Goal: Task Accomplishment & Management: Manage account settings

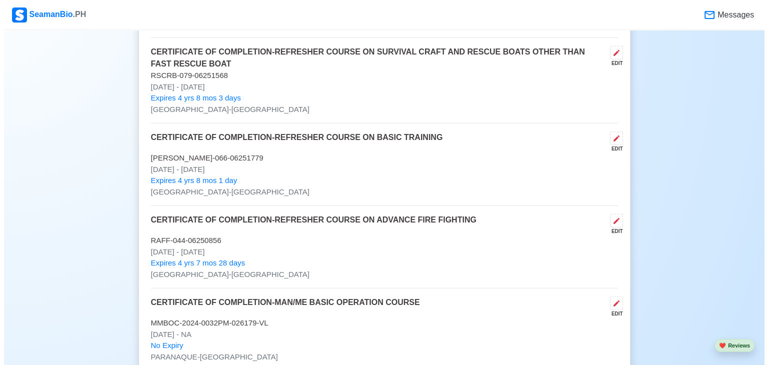
scroll to position [2543, 0]
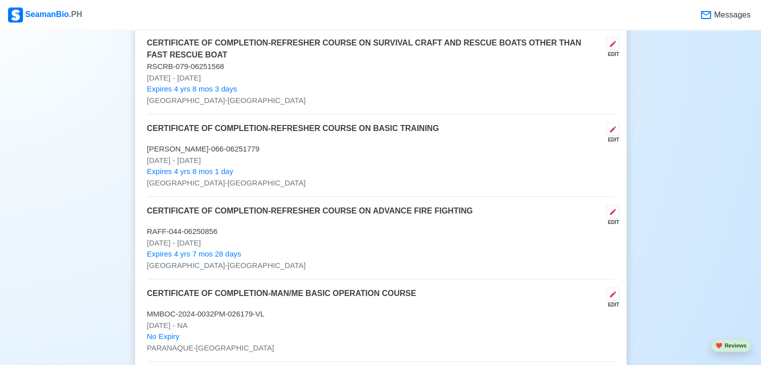
click at [235, 78] on p "[DATE] - [DATE]" at bounding box center [380, 79] width 467 height 12
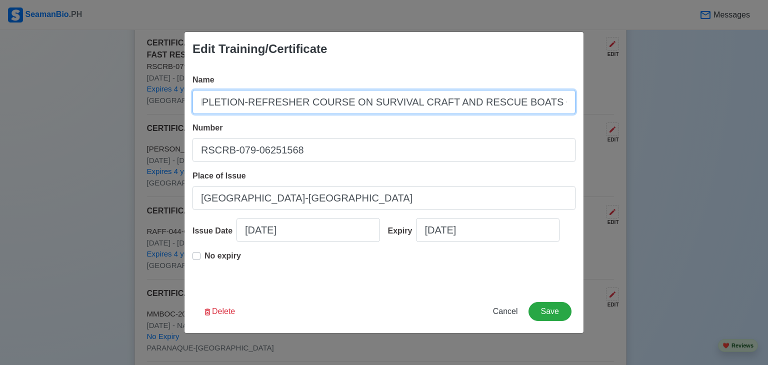
scroll to position [0, 199]
drag, startPoint x: 204, startPoint y: 102, endPoint x: 645, endPoint y: 139, distance: 443.1
click at [645, 137] on div "Edit Training/Certificate Name CERTIFICATE OF COMPLETION-REFRESHER COURSE ON SU…" at bounding box center [384, 182] width 768 height 365
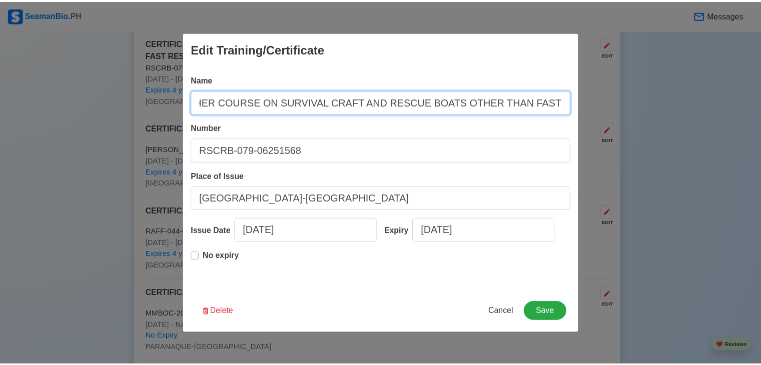
scroll to position [0, 0]
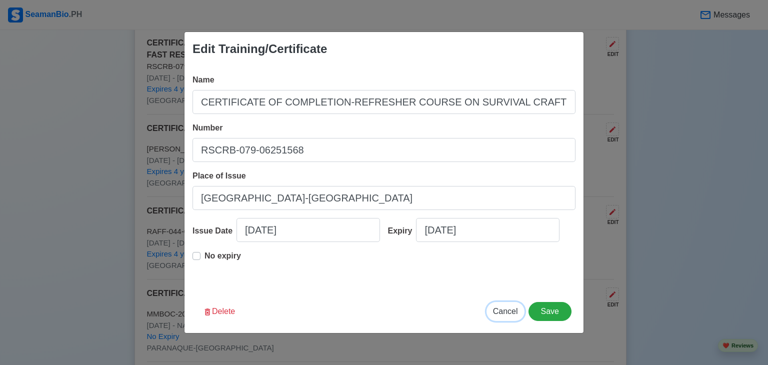
click at [504, 315] on span "Cancel" at bounding box center [505, 311] width 25 height 9
type input "[DATE]"
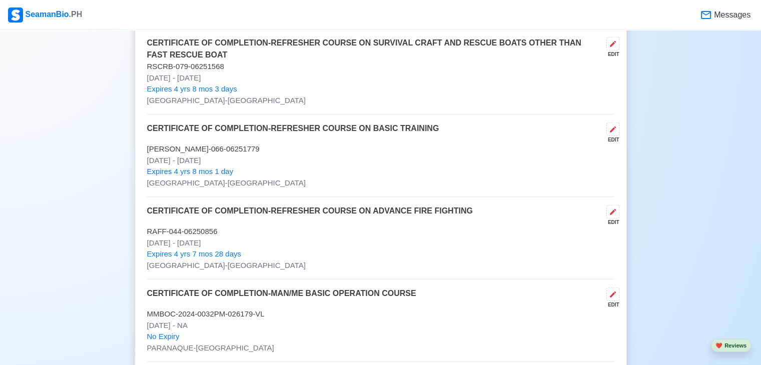
drag, startPoint x: 146, startPoint y: 60, endPoint x: 234, endPoint y: 75, distance: 89.7
copy div "RSCRB-079-06251568 [DATE] - [DATE]"
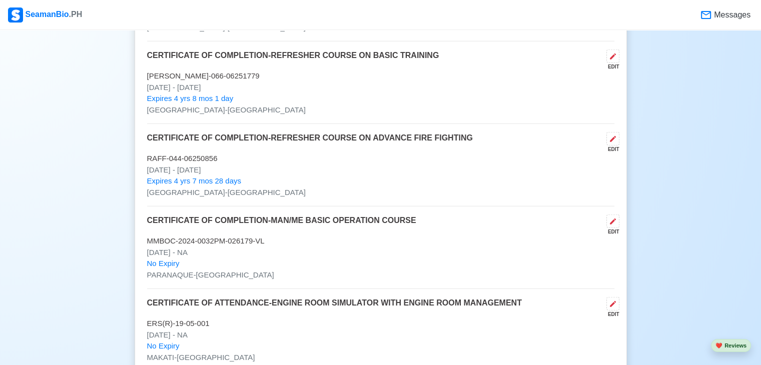
scroll to position [2623, 0]
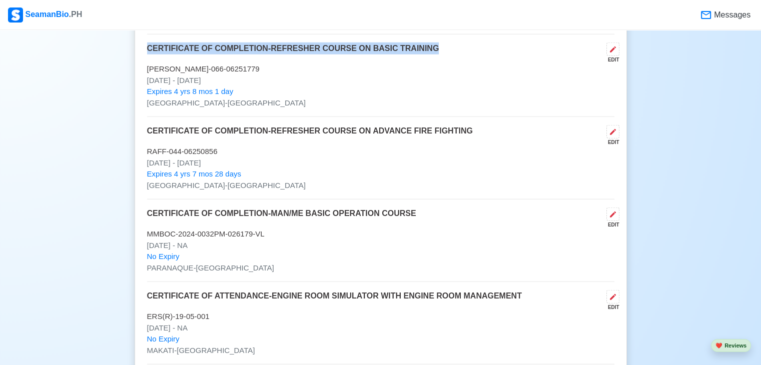
drag, startPoint x: 147, startPoint y: 43, endPoint x: 423, endPoint y: 45, distance: 276.0
click at [423, 45] on div "CERTIFICATE OF COMPLETION-REFRESHER COURSE ON BASIC TRAINING EDIT" at bounding box center [380, 53] width 467 height 21
copy p "CERTIFICATE OF COMPLETION-REFRESHER COURSE ON BASIC TRAINING"
drag, startPoint x: 146, startPoint y: 64, endPoint x: 237, endPoint y: 79, distance: 91.7
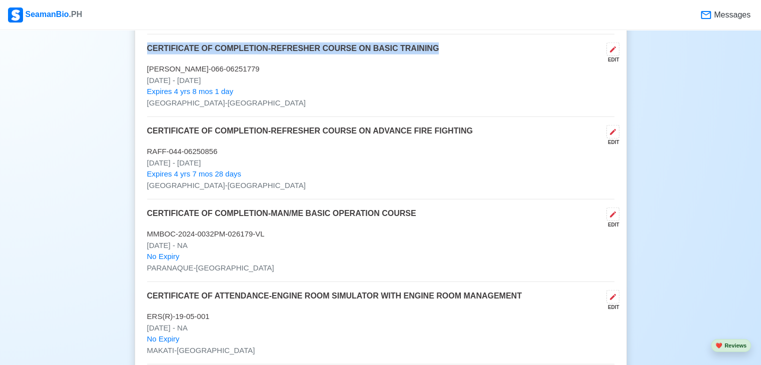
copy div "[PERSON_NAME]-066-06251779 [DATE] - [DATE]"
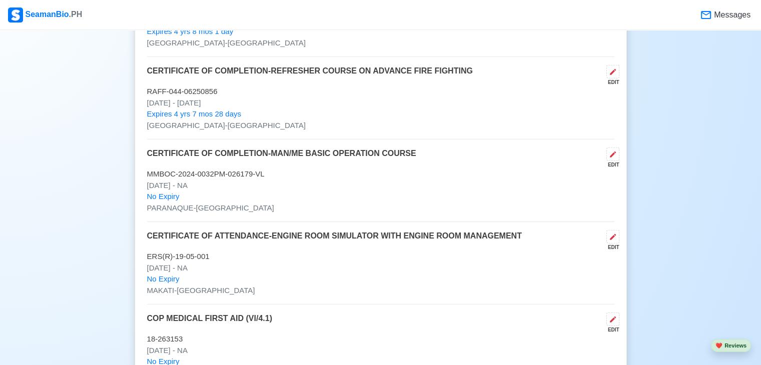
scroll to position [2703, 0]
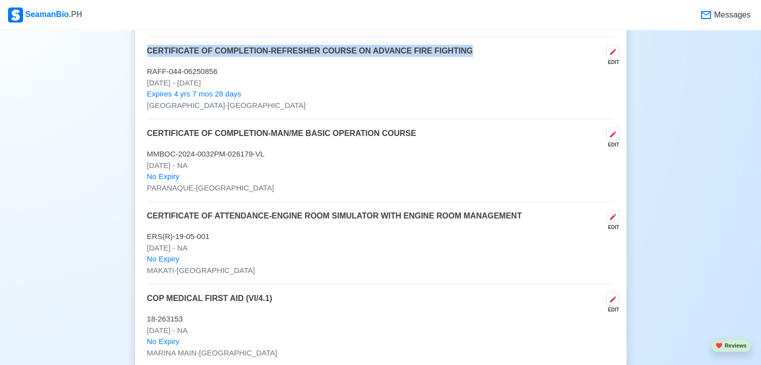
drag, startPoint x: 148, startPoint y: 45, endPoint x: 455, endPoint y: 55, distance: 306.7
click at [455, 55] on div "CERTIFICATE OF COMPLETION-REFRESHER COURSE ON ADVANCE FIRE FIGHTING EDIT" at bounding box center [380, 55] width 467 height 21
copy p "CERTIFICATE OF COMPLETION-REFRESHER COURSE ON ADVANCE FIRE FIGHTING"
drag, startPoint x: 147, startPoint y: 66, endPoint x: 235, endPoint y: 79, distance: 88.9
click at [235, 79] on div "CERTIFICATE OF COMPLETION-REFRESHER COURSE ON ADVANCE FIRE FIGHTING EDIT RAFF-0…" at bounding box center [380, 82] width 467 height 75
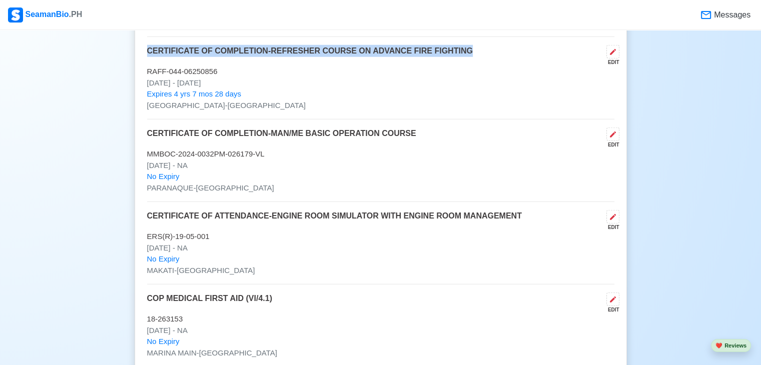
copy div "RAFF-044-06250856 [DATE] - [DATE]"
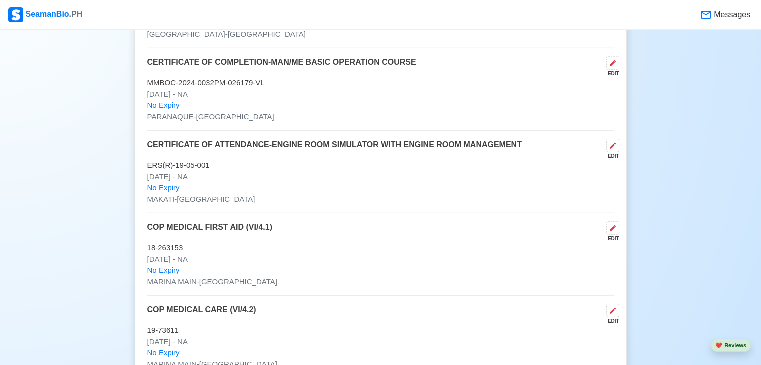
scroll to position [2783, 0]
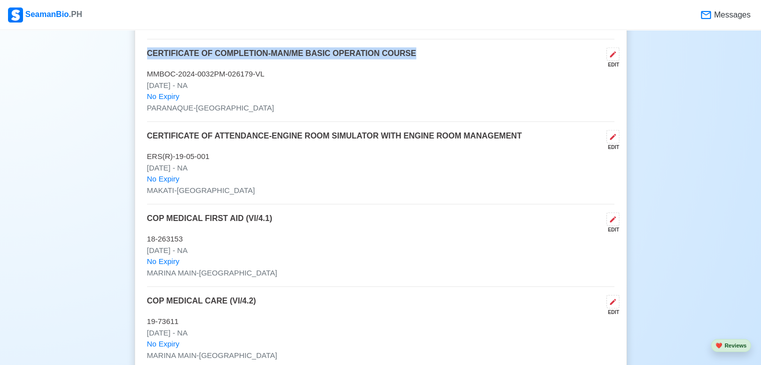
drag, startPoint x: 149, startPoint y: 50, endPoint x: 404, endPoint y: 53, distance: 255.5
click at [404, 53] on div "CERTIFICATE OF COMPLETION-MAN/ME BASIC OPERATION COURSE EDIT" at bounding box center [380, 58] width 467 height 21
copy p "CERTIFICATE OF COMPLETION-MAN/ME BASIC OPERATION COURSE"
drag, startPoint x: 149, startPoint y: 68, endPoint x: 246, endPoint y: 76, distance: 97.3
click at [246, 76] on div "CERTIFICATE OF COMPLETION-MAN/ME BASIC OPERATION COURSE EDIT MMBOC-2024-0032PM-…" at bounding box center [380, 85] width 467 height 75
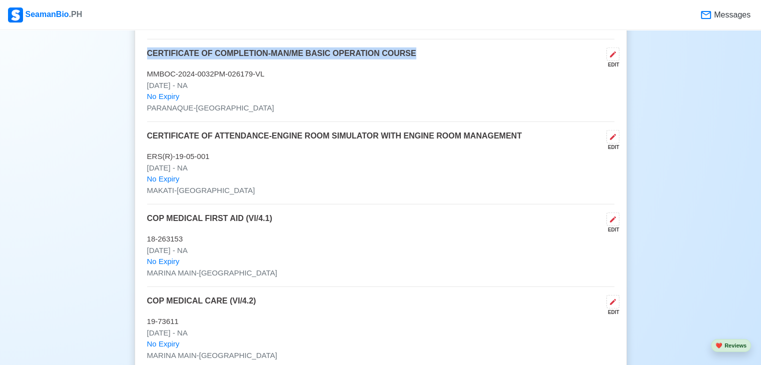
copy div "MMBOC-2024-0032PM-026179-VL [DATE] - NA"
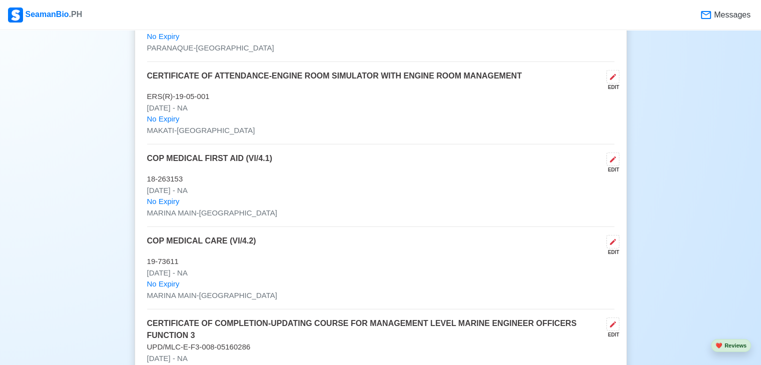
scroll to position [2863, 0]
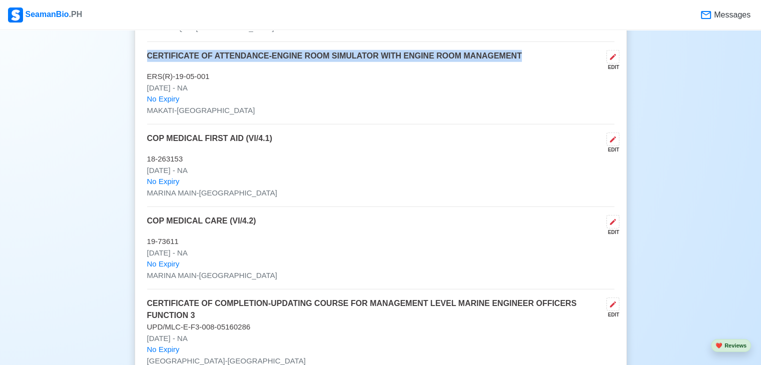
drag, startPoint x: 147, startPoint y: 49, endPoint x: 510, endPoint y: 53, distance: 363.1
click at [511, 53] on div "CERTIFICATE OF ATTENDANCE-ENGINE ROOM SIMULATOR WITH ENGINE ROOM MANAGEMENT EDIT" at bounding box center [380, 60] width 467 height 21
copy p "CERTIFICATE OF ATTENDANCE-ENGINE ROOM SIMULATOR WITH ENGINE ROOM MANAGEMENT"
drag, startPoint x: 146, startPoint y: 72, endPoint x: 202, endPoint y: 82, distance: 56.4
click at [204, 83] on div "CERTIFICATE OF ATTENDANCE-ENGINE ROOM SIMULATOR WITH ENGINE ROOM MANAGEMENT EDI…" at bounding box center [380, 87] width 467 height 75
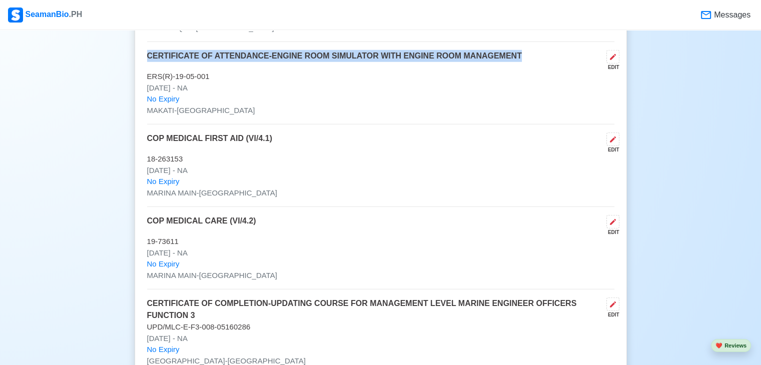
copy div "ERS(R)-19-05-001 [DATE] - NA"
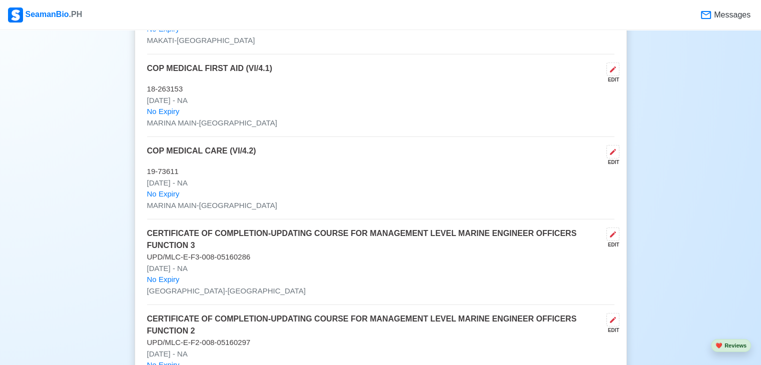
scroll to position [2953, 0]
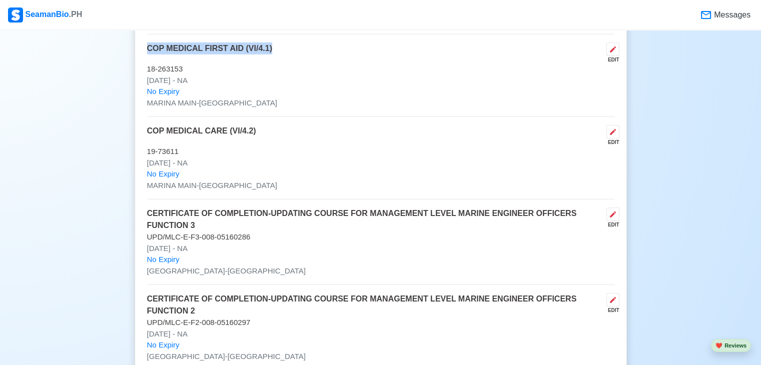
drag, startPoint x: 146, startPoint y: 43, endPoint x: 271, endPoint y: 51, distance: 125.8
click at [273, 48] on div "COP / Trainings / Certificates 25 Auto sort by Issue Date. ADD COURSE CERTIFICA…" at bounding box center [381, 308] width 492 height 2130
copy p "COP MEDICAL FIRST AID (VI/4.1)"
drag, startPoint x: 146, startPoint y: 63, endPoint x: 201, endPoint y: 77, distance: 56.6
click at [201, 77] on div "COP MEDICAL FIRST AID (VI/4.1) EDIT 18-263153 [DATE] - NA No Expiry [GEOGRAPHIC…" at bounding box center [380, 80] width 467 height 75
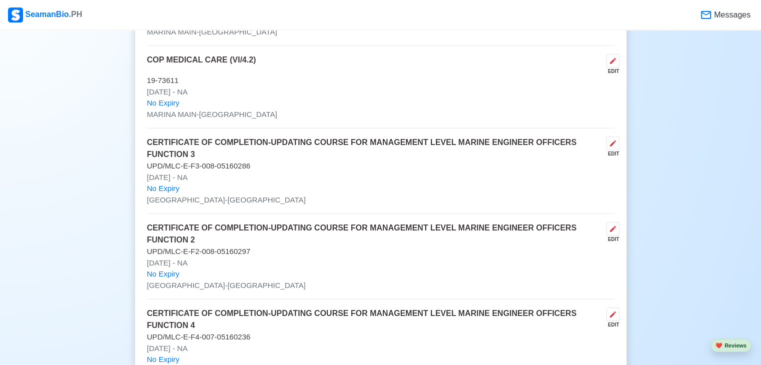
scroll to position [3033, 0]
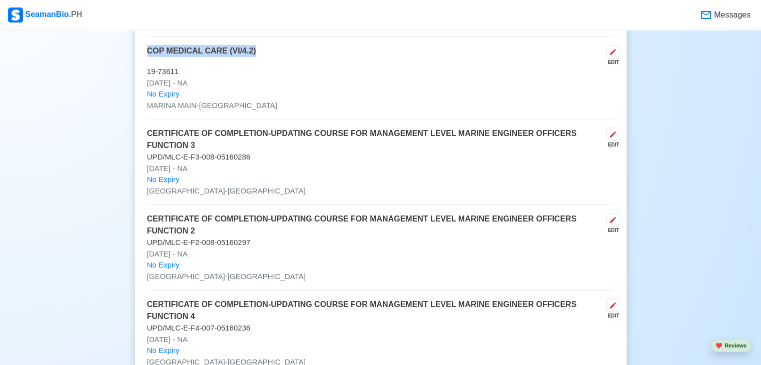
drag, startPoint x: 147, startPoint y: 44, endPoint x: 258, endPoint y: 48, distance: 111.6
click at [258, 48] on div "COP MEDICAL CARE (VI/4.2) EDIT" at bounding box center [380, 55] width 467 height 21
drag, startPoint x: 148, startPoint y: 66, endPoint x: 201, endPoint y: 79, distance: 54.0
click at [201, 79] on div "COP MEDICAL CARE (VI/4.2) EDIT 19-73611 [DATE] - NA No Expiry MARINA MAIN-[GEOG…" at bounding box center [380, 82] width 467 height 75
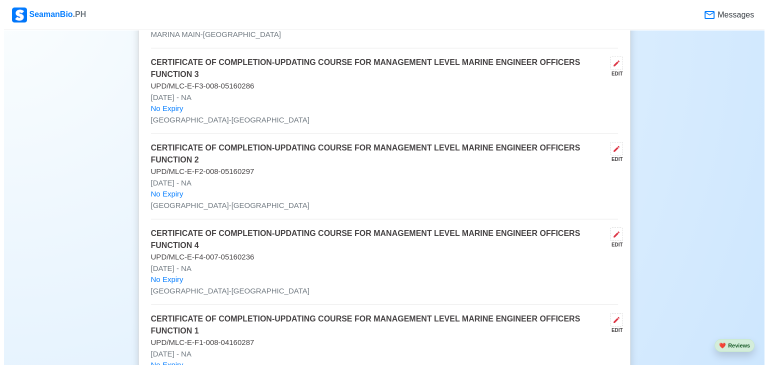
scroll to position [3113, 0]
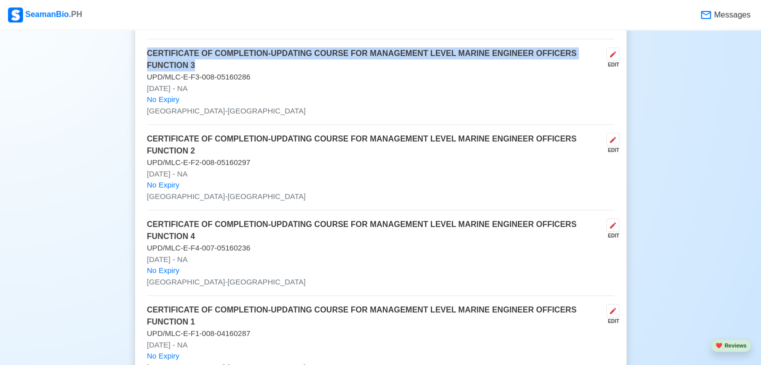
drag, startPoint x: 148, startPoint y: 46, endPoint x: 599, endPoint y: 59, distance: 451.7
click at [599, 59] on p "CERTIFICATE OF COMPLETION-UPDATING COURSE FOR MANAGEMENT LEVEL MARINE ENGINEER …" at bounding box center [374, 60] width 455 height 24
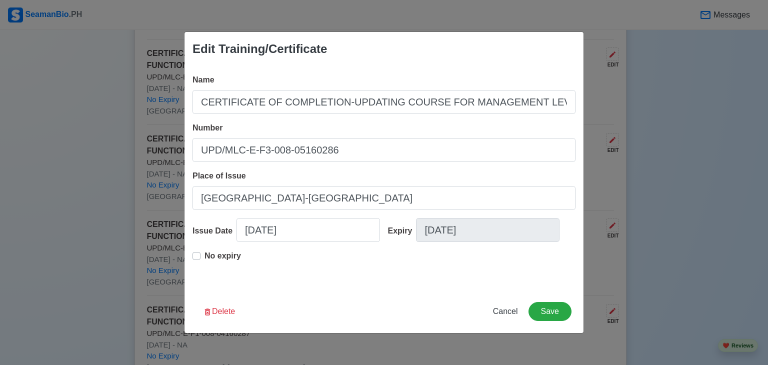
click at [40, 89] on div "Edit Training/Certificate Name CERTIFICATE OF COMPLETION-UPDATING COURSE FOR MA…" at bounding box center [384, 182] width 768 height 365
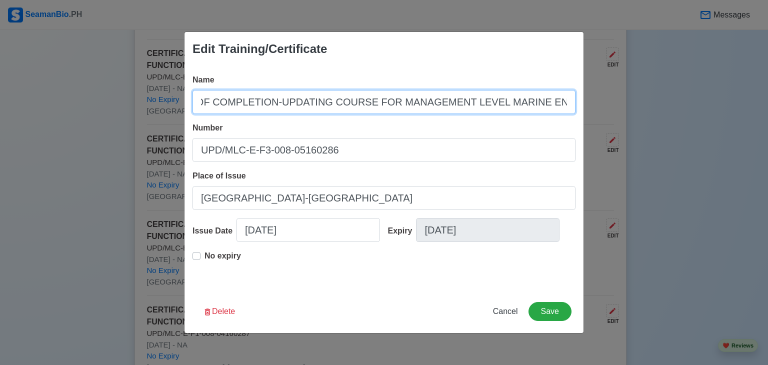
scroll to position [0, 170]
drag, startPoint x: 201, startPoint y: 103, endPoint x: 594, endPoint y: 124, distance: 394.1
click at [594, 124] on div "Edit Training/Certificate Name CERTIFICATE OF COMPLETION-UPDATING COURSE FOR MA…" at bounding box center [384, 182] width 768 height 365
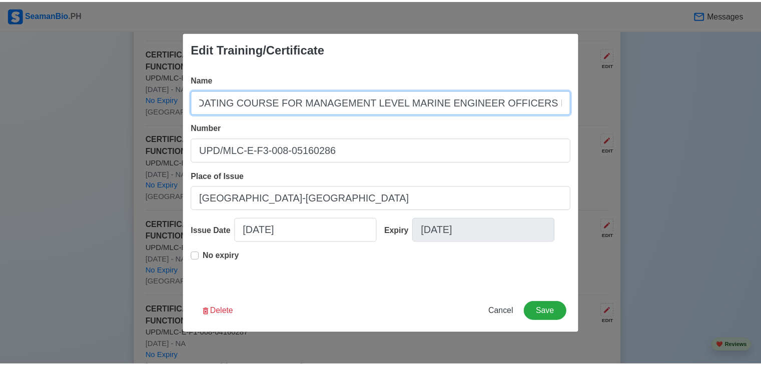
scroll to position [0, 0]
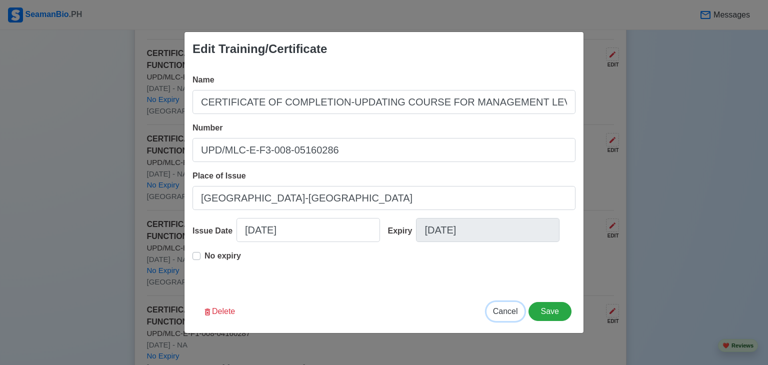
drag, startPoint x: 507, startPoint y: 312, endPoint x: 495, endPoint y: 318, distance: 13.6
click at [507, 311] on span "Cancel" at bounding box center [505, 311] width 25 height 9
type input "[DATE]"
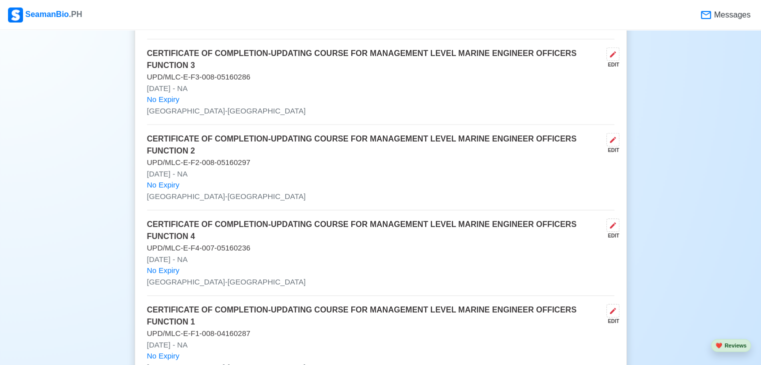
drag, startPoint x: 147, startPoint y: 68, endPoint x: 244, endPoint y: 77, distance: 97.4
click at [244, 77] on div "CERTIFICATE OF COMPLETION-UPDATING COURSE FOR MANAGEMENT LEVEL MARINE ENGINEER …" at bounding box center [380, 87] width 467 height 78
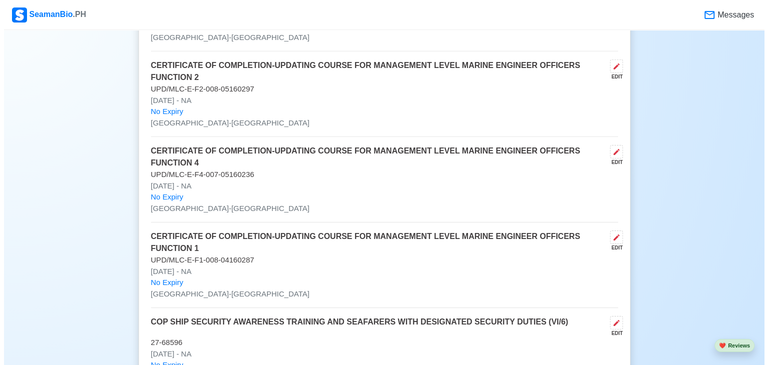
scroll to position [3193, 0]
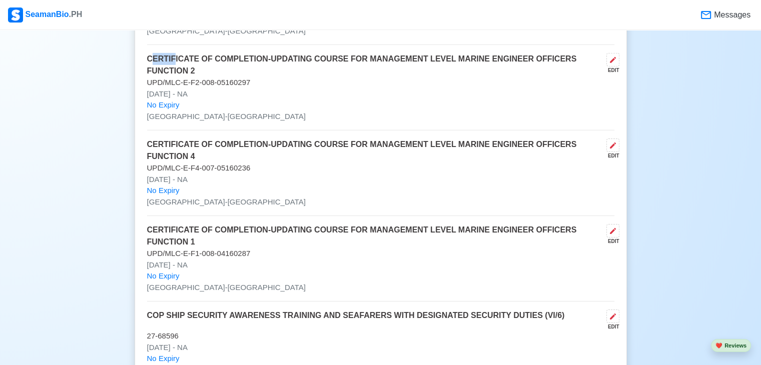
drag, startPoint x: 153, startPoint y: 52, endPoint x: 168, endPoint y: 55, distance: 15.3
click at [168, 55] on p "CERTIFICATE OF COMPLETION-UPDATING COURSE FOR MANAGEMENT LEVEL MARINE ENGINEER …" at bounding box center [374, 65] width 455 height 24
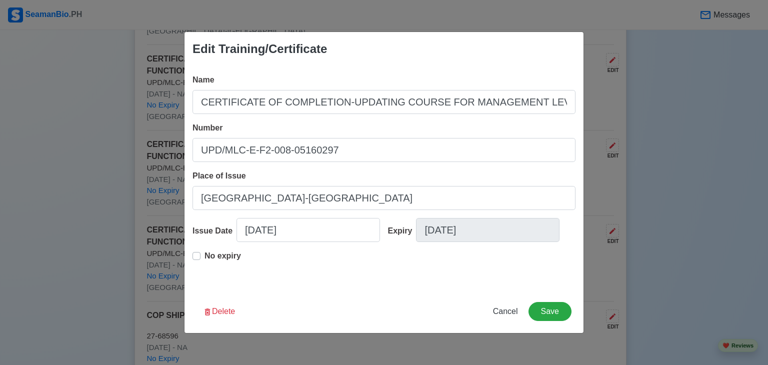
click at [97, 85] on div "Edit Training/Certificate Name CERTIFICATE OF COMPLETION-UPDATING COURSE FOR MA…" at bounding box center [384, 182] width 768 height 365
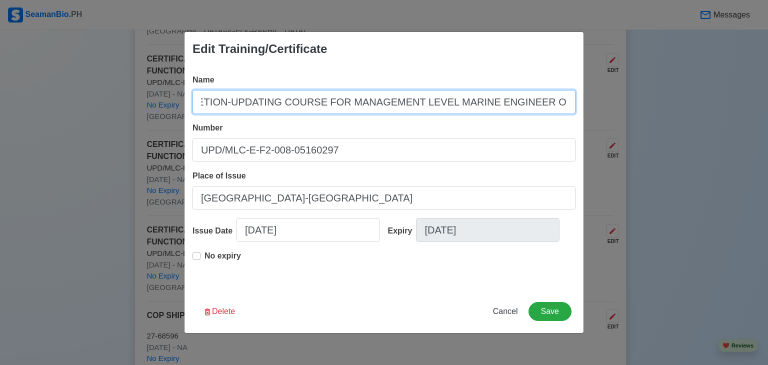
scroll to position [0, 170]
drag, startPoint x: 197, startPoint y: 101, endPoint x: 639, endPoint y: 127, distance: 442.8
click at [639, 127] on div "Edit Training/Certificate Name CERTIFICATE OF COMPLETION-UPDATING COURSE FOR MA…" at bounding box center [384, 182] width 768 height 365
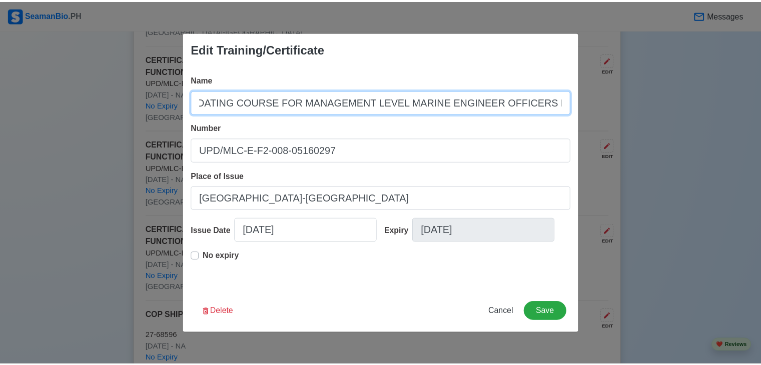
scroll to position [0, 0]
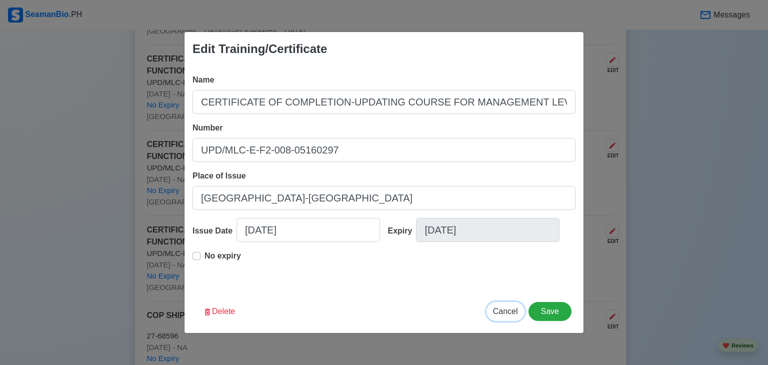
click at [504, 313] on span "Cancel" at bounding box center [505, 311] width 25 height 9
type input "[DATE]"
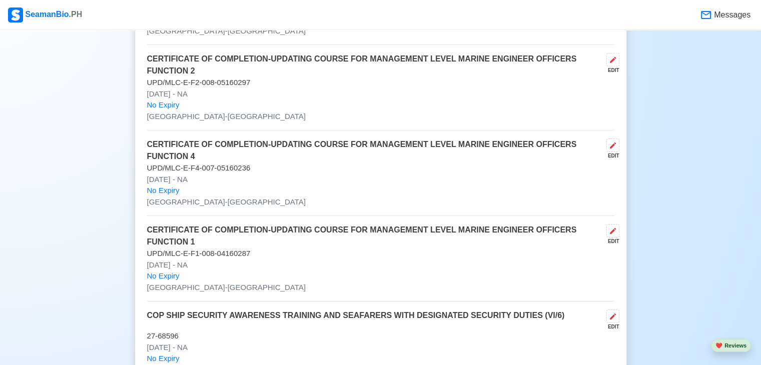
drag, startPoint x: 148, startPoint y: 77, endPoint x: 228, endPoint y: 93, distance: 81.7
click at [228, 93] on div "CERTIFICATE OF COMPLETION-UPDATING COURSE FOR MANAGEMENT LEVEL MARINE ENGINEER …" at bounding box center [380, 92] width 467 height 78
click at [281, 111] on p "[GEOGRAPHIC_DATA]-[GEOGRAPHIC_DATA]" at bounding box center [380, 117] width 467 height 12
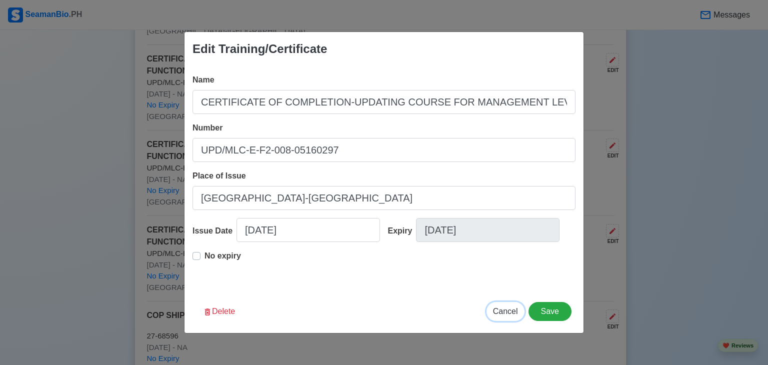
click at [506, 313] on span "Cancel" at bounding box center [505, 311] width 25 height 9
type input "[DATE]"
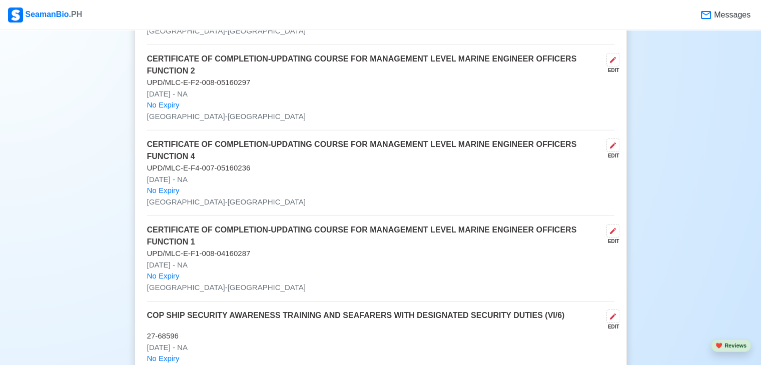
drag, startPoint x: 146, startPoint y: 75, endPoint x: 211, endPoint y: 83, distance: 66.0
click at [211, 83] on div "COP / Trainings / Certificates 25 Auto sort by Issue Date. ADD COURSE CERTIFICA…" at bounding box center [381, 68] width 492 height 2130
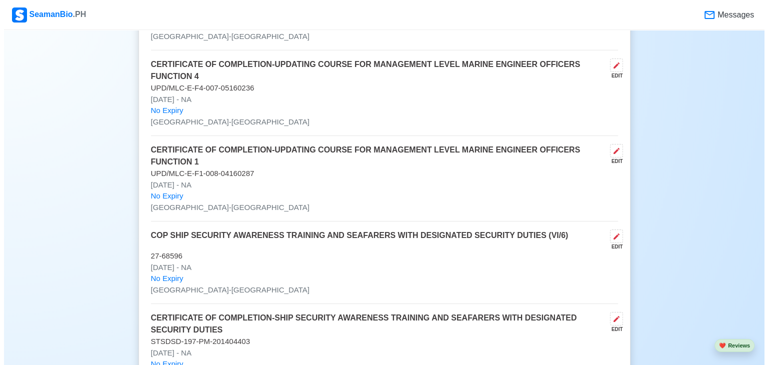
scroll to position [3293, 0]
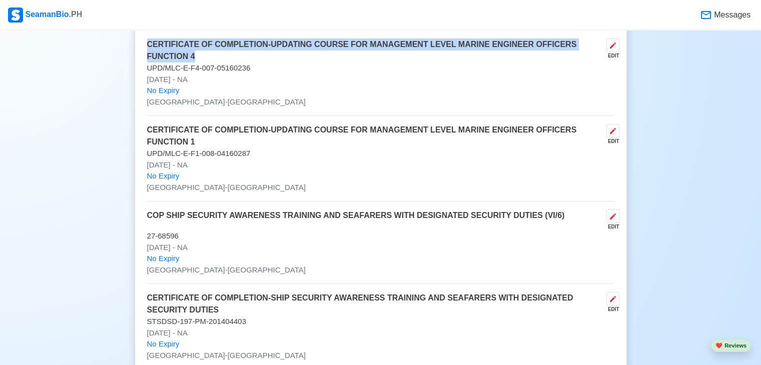
drag, startPoint x: 149, startPoint y: 37, endPoint x: 161, endPoint y: 49, distance: 17.3
click at [161, 49] on p "CERTIFICATE OF COMPLETION-UPDATING COURSE FOR MANAGEMENT LEVEL MARINE ENGINEER …" at bounding box center [374, 51] width 455 height 24
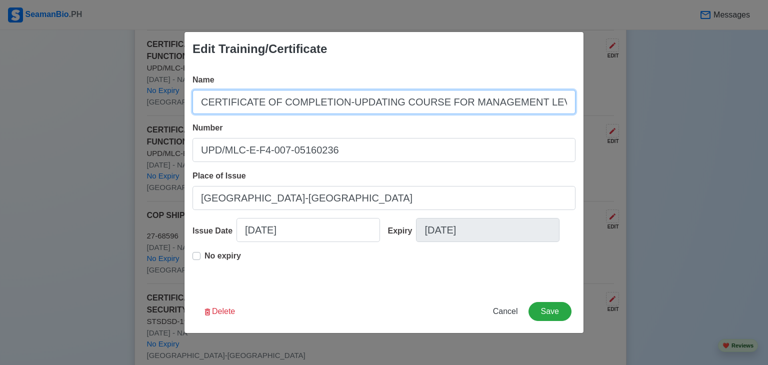
scroll to position [0, 170]
drag, startPoint x: 201, startPoint y: 103, endPoint x: 664, endPoint y: 111, distance: 463.1
click at [662, 109] on div "Edit Training/Certificate Name CERTIFICATE OF COMPLETION-UPDATING COURSE FOR MA…" at bounding box center [384, 182] width 768 height 365
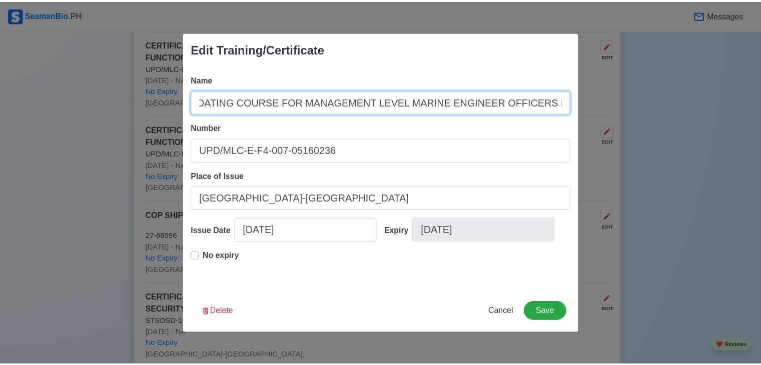
scroll to position [0, 0]
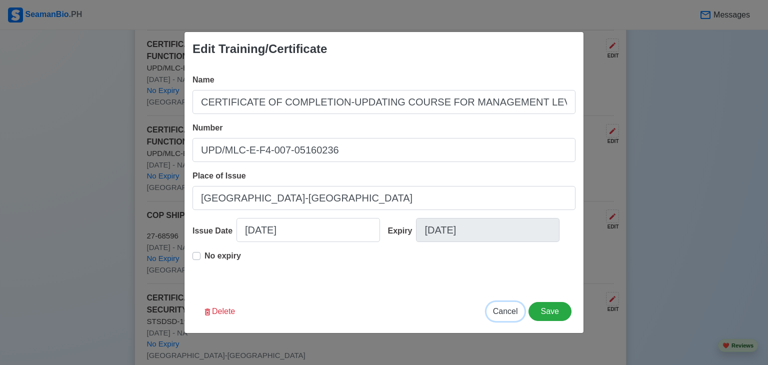
click at [502, 308] on span "Cancel" at bounding box center [505, 311] width 25 height 9
type input "[DATE]"
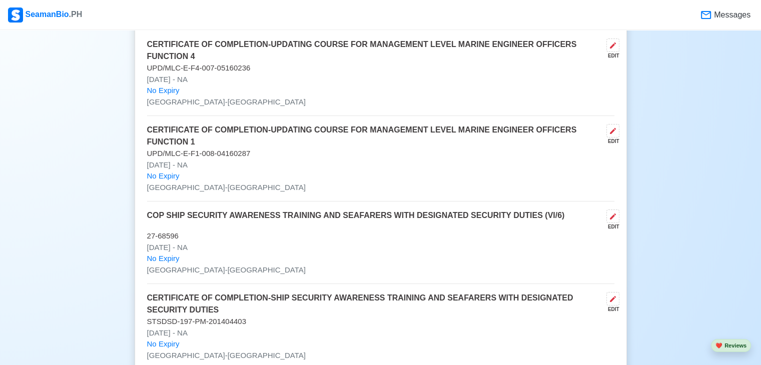
drag, startPoint x: 147, startPoint y: 61, endPoint x: 247, endPoint y: 71, distance: 100.5
click at [247, 71] on div "CERTIFICATE OF COMPLETION-UPDATING COURSE FOR MANAGEMENT LEVEL MARINE ENGINEER …" at bounding box center [380, 78] width 467 height 78
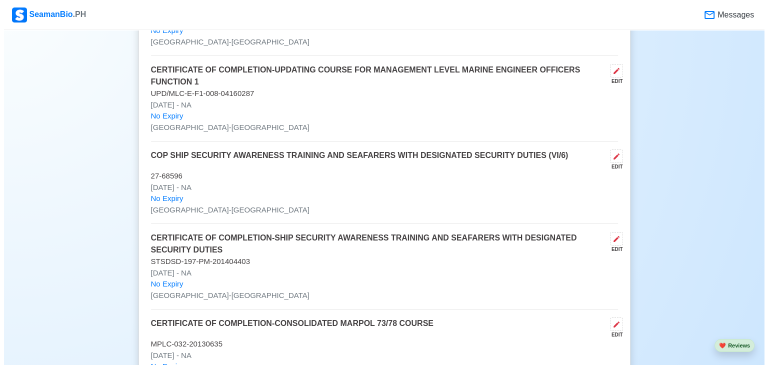
scroll to position [3373, 0]
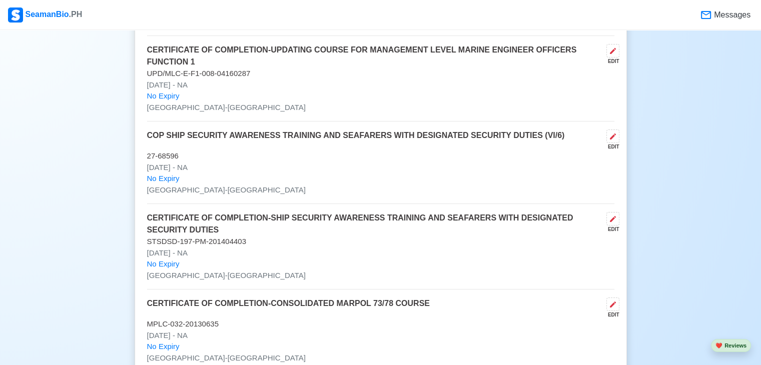
click at [152, 44] on p "CERTIFICATE OF COMPLETION-UPDATING COURSE FOR MANAGEMENT LEVEL MARINE ENGINEER …" at bounding box center [374, 56] width 455 height 24
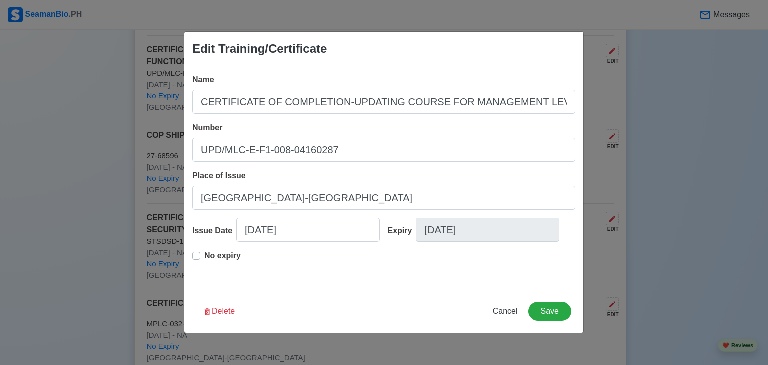
click at [30, 137] on div "Edit Training/Certificate Name CERTIFICATE OF COMPLETION-UPDATING COURSE FOR MA…" at bounding box center [384, 182] width 768 height 365
click at [504, 312] on span "Cancel" at bounding box center [505, 311] width 25 height 9
type input "[DATE]"
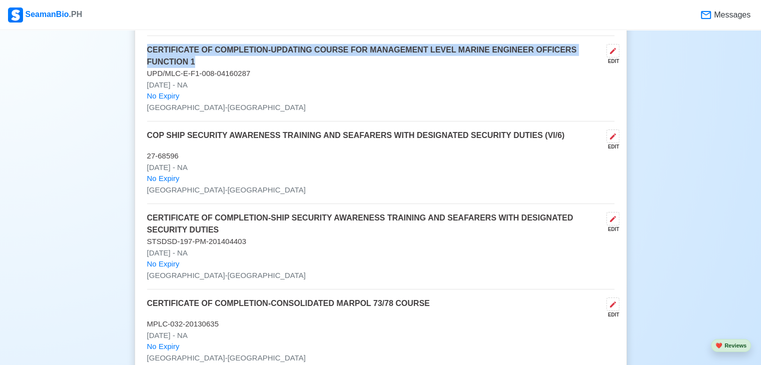
drag, startPoint x: 157, startPoint y: 44, endPoint x: 183, endPoint y: 53, distance: 27.5
click at [183, 53] on p "CERTIFICATE OF COMPLETION-UPDATING COURSE FOR MANAGEMENT LEVEL MARINE ENGINEER …" at bounding box center [374, 56] width 455 height 24
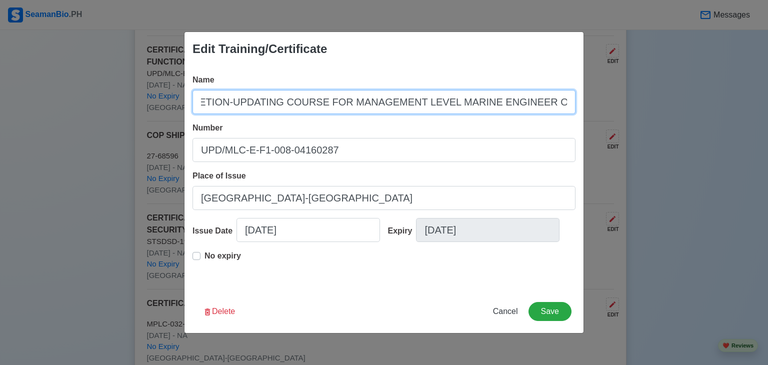
scroll to position [0, 170]
drag, startPoint x: 204, startPoint y: 103, endPoint x: 622, endPoint y: 101, distance: 418.5
click at [619, 98] on div "Edit Training/Certificate Name CERTIFICATE OF COMPLETION-UPDATING COURSE FOR MA…" at bounding box center [384, 182] width 768 height 365
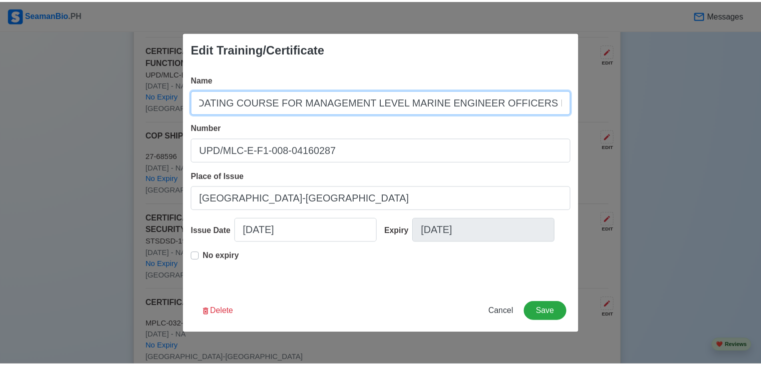
scroll to position [0, 0]
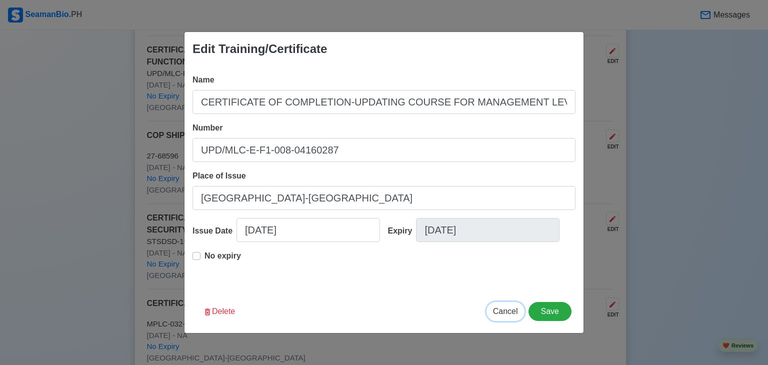
drag, startPoint x: 506, startPoint y: 315, endPoint x: 487, endPoint y: 317, distance: 19.1
click at [507, 315] on span "Cancel" at bounding box center [505, 311] width 25 height 9
type input "[DATE]"
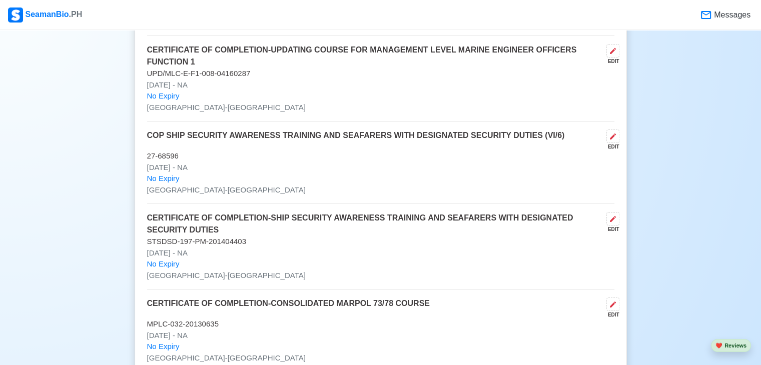
drag, startPoint x: 146, startPoint y: 65, endPoint x: 249, endPoint y: 78, distance: 103.8
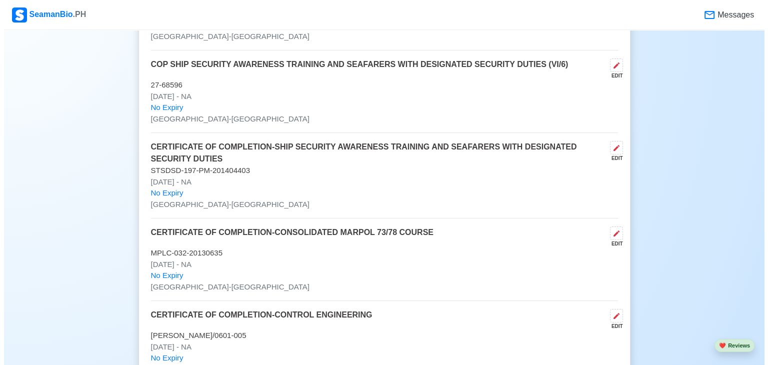
scroll to position [3453, 0]
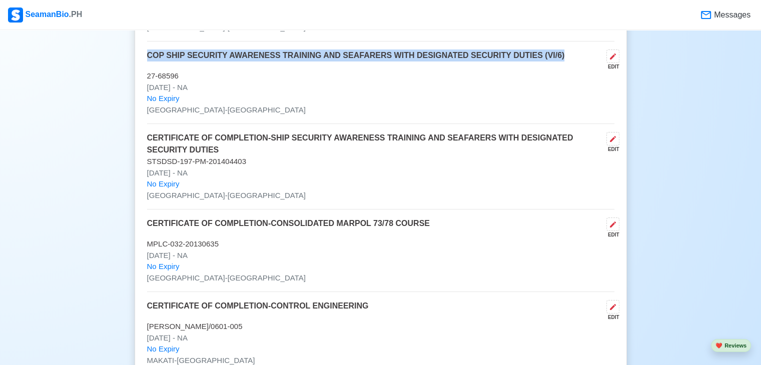
drag, startPoint x: 148, startPoint y: 48, endPoint x: 546, endPoint y: 53, distance: 398.1
click at [546, 53] on p "COP SHIP SECURITY AWARENESS TRAINING AND SEAFARERS WITH DESIGNATED SECURITY DUT…" at bounding box center [356, 60] width 418 height 21
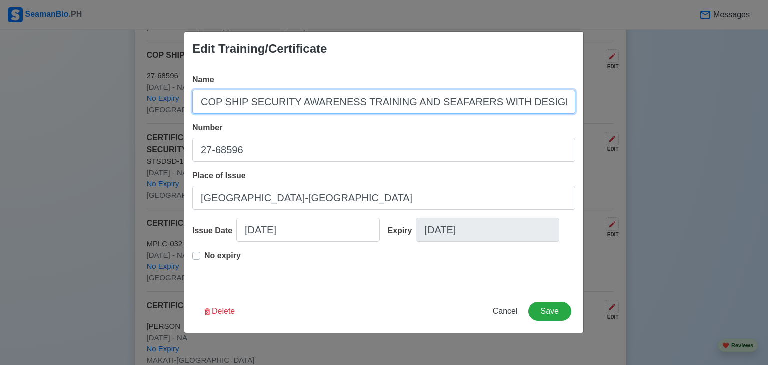
scroll to position [0, 99]
drag, startPoint x: 198, startPoint y: 102, endPoint x: 640, endPoint y: 122, distance: 442.5
click at [640, 122] on div "Edit Training/Certificate Name COP SHIP SECURITY AWARENESS TRAINING AND SEAFARE…" at bounding box center [384, 182] width 768 height 365
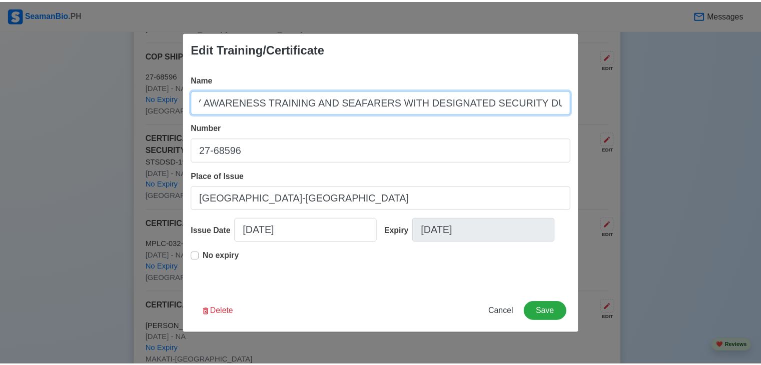
scroll to position [0, 0]
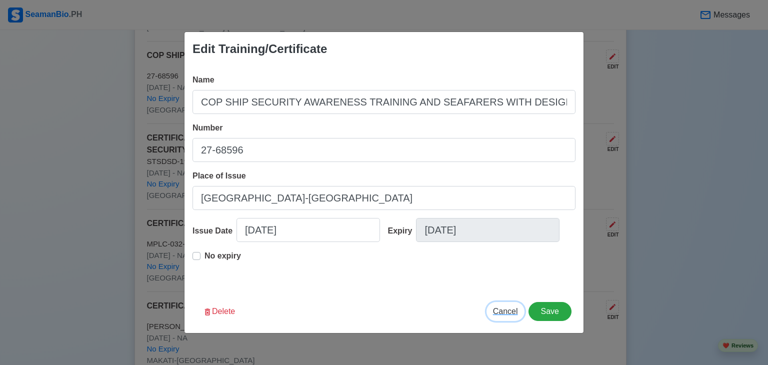
drag, startPoint x: 502, startPoint y: 314, endPoint x: 488, endPoint y: 321, distance: 15.9
click at [505, 316] on span "Cancel" at bounding box center [505, 311] width 25 height 9
type input "[DATE]"
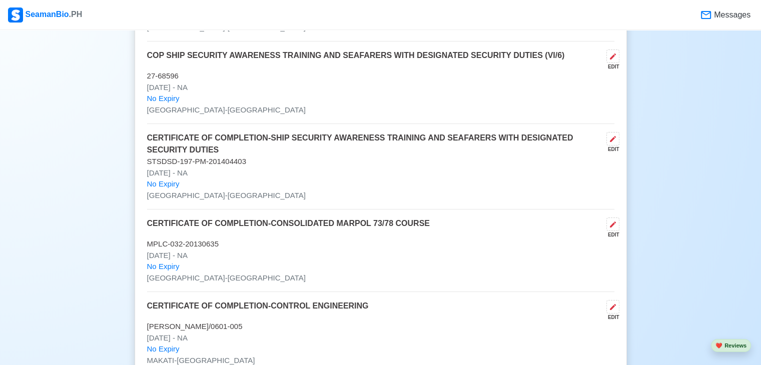
drag, startPoint x: 144, startPoint y: 68, endPoint x: 213, endPoint y: 80, distance: 70.1
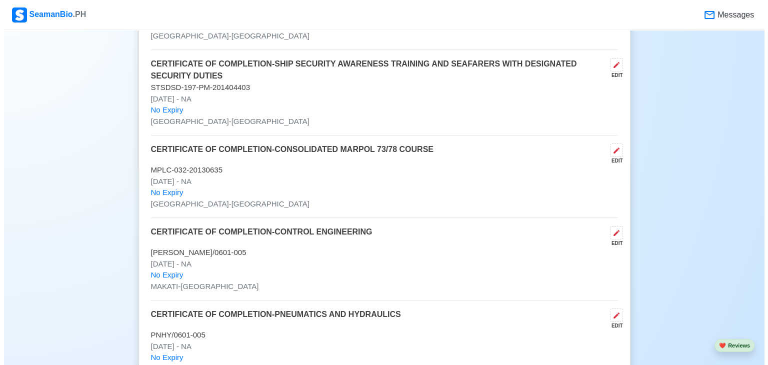
scroll to position [3533, 0]
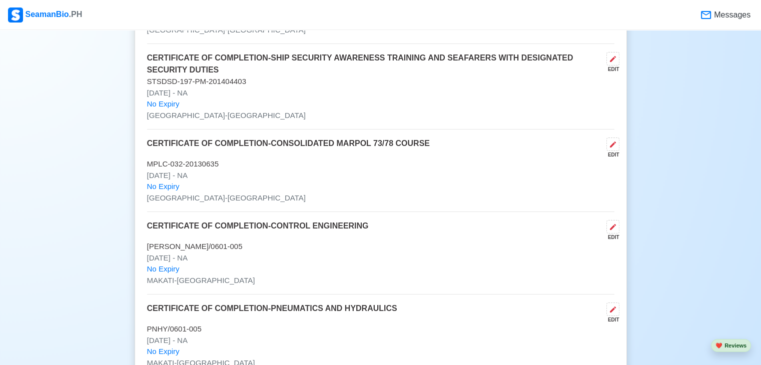
click at [152, 52] on p "CERTIFICATE OF COMPLETION-SHIP SECURITY AWARENESS TRAINING AND SEAFARERS WITH D…" at bounding box center [374, 64] width 455 height 24
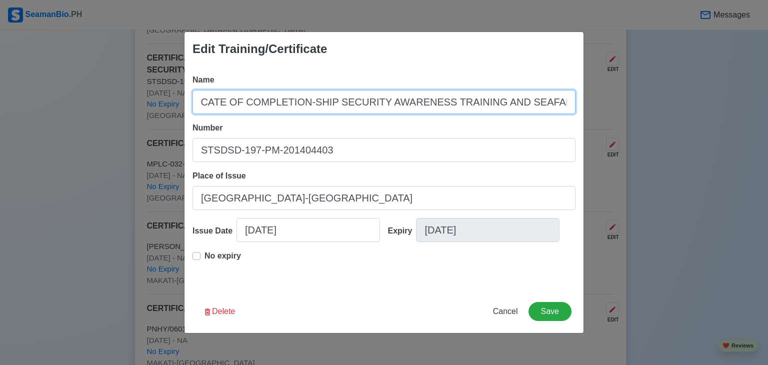
scroll to position [0, 187]
drag, startPoint x: 200, startPoint y: 101, endPoint x: 710, endPoint y: 145, distance: 511.4
click at [702, 141] on div "Edit Training/Certificate Name CERTIFICATE OF COMPLETION-SHIP SECURITY AWARENES…" at bounding box center [384, 182] width 768 height 365
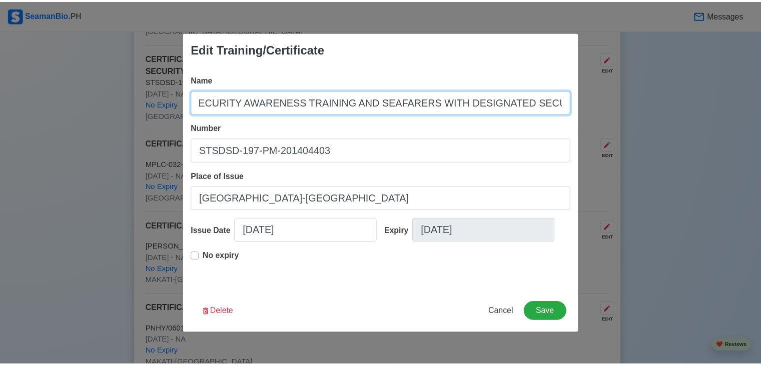
scroll to position [0, 0]
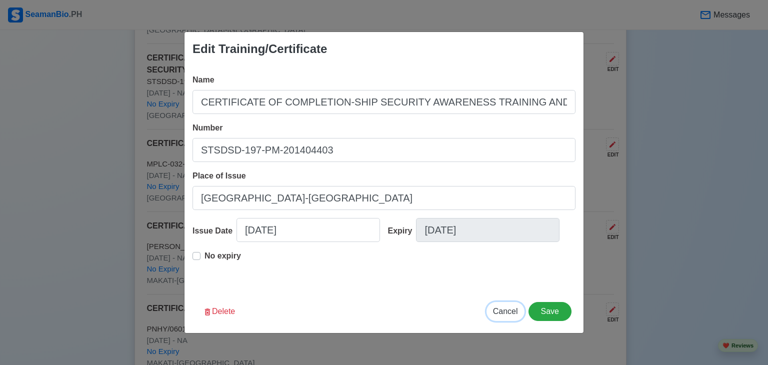
click at [507, 315] on span "Cancel" at bounding box center [505, 311] width 25 height 9
type input "[DATE]"
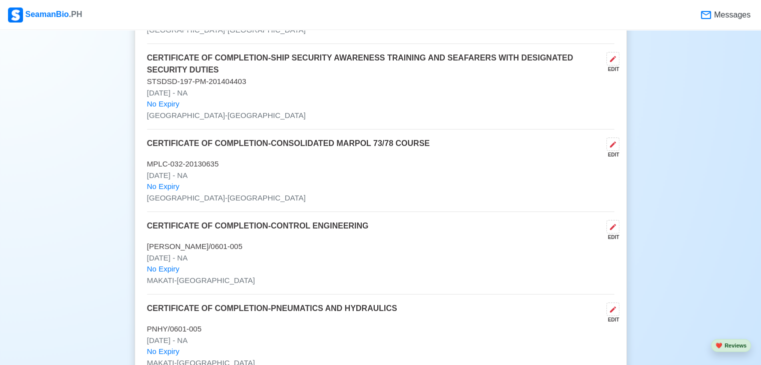
drag, startPoint x: 145, startPoint y: 74, endPoint x: 210, endPoint y: 86, distance: 66.0
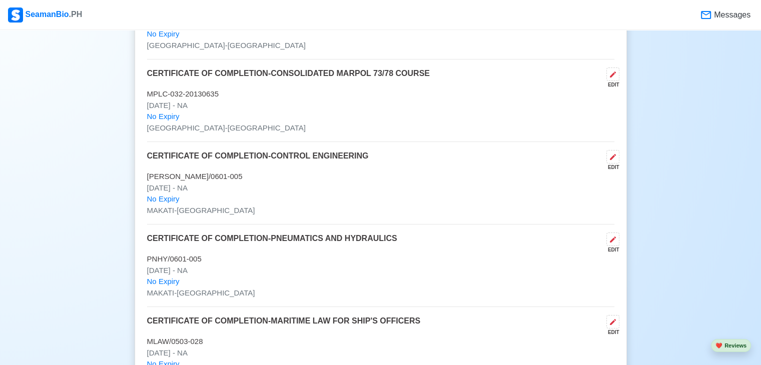
scroll to position [3623, 0]
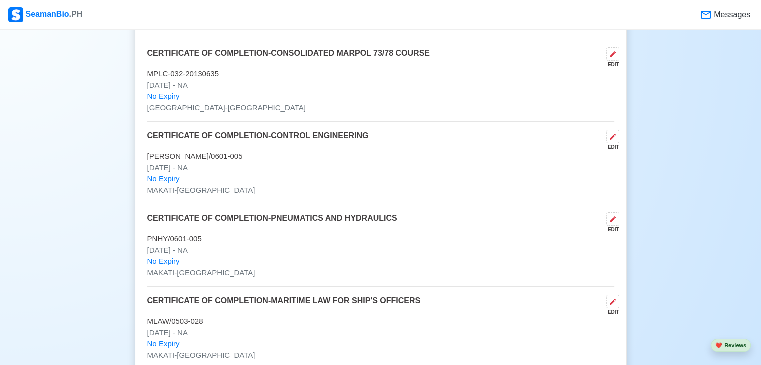
click at [164, 48] on p "CERTIFICATE OF COMPLETION-CONSOLIDATED MARPOL 73/78 COURSE" at bounding box center [288, 58] width 283 height 21
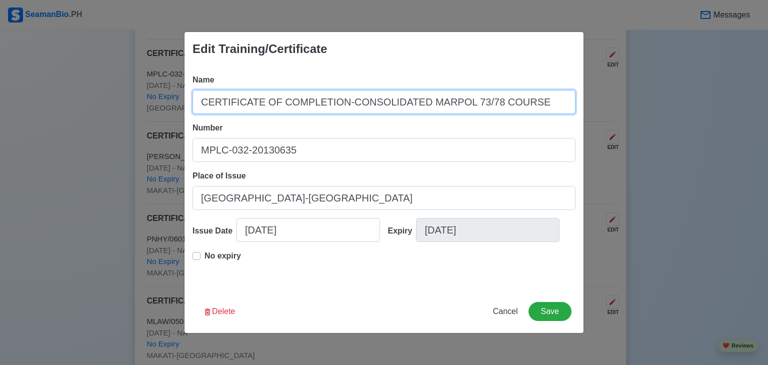
drag, startPoint x: 198, startPoint y: 101, endPoint x: 734, endPoint y: 165, distance: 539.4
click at [730, 153] on div "Edit Training/Certificate Name CERTIFICATE OF COMPLETION-CONSOLIDATED MARPOL 73…" at bounding box center [384, 182] width 768 height 365
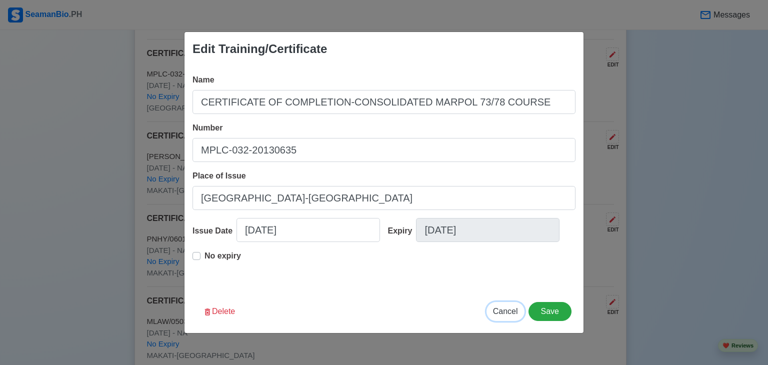
click at [518, 313] on span "Cancel" at bounding box center [505, 311] width 25 height 9
type input "[DATE]"
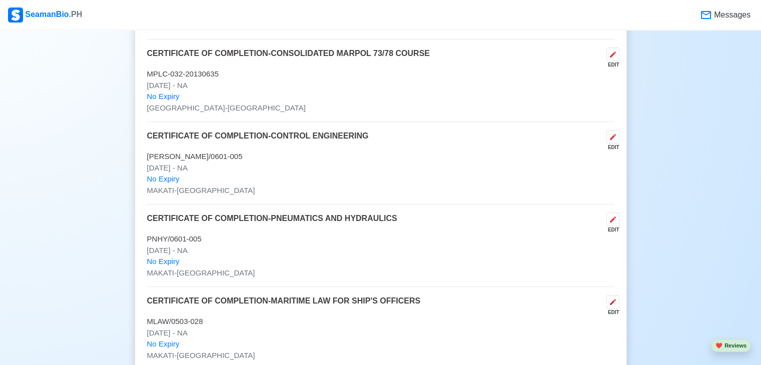
drag, startPoint x: 148, startPoint y: 67, endPoint x: 210, endPoint y: 73, distance: 62.3
click at [210, 73] on div "CERTIFICATE OF COMPLETION-CONSOLIDATED MARPOL 73/78 COURSE EDIT MPLC-032-201306…" at bounding box center [380, 85] width 467 height 75
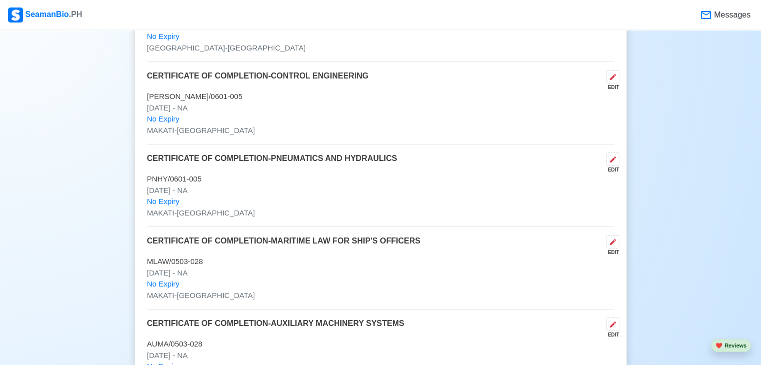
scroll to position [3703, 0]
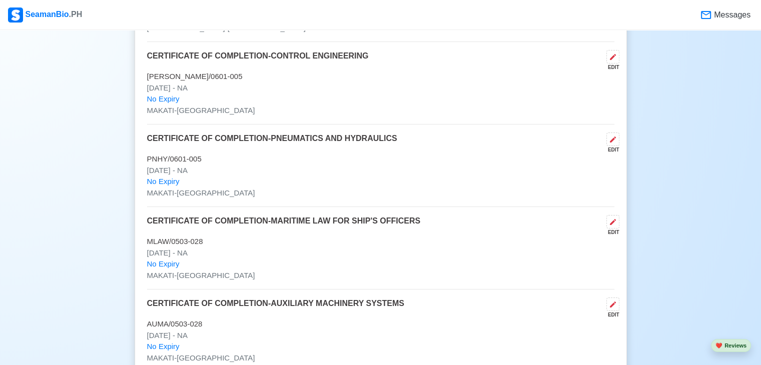
click at [196, 50] on p "CERTIFICATE OF COMPLETION-CONTROL ENGINEERING" at bounding box center [258, 60] width 222 height 21
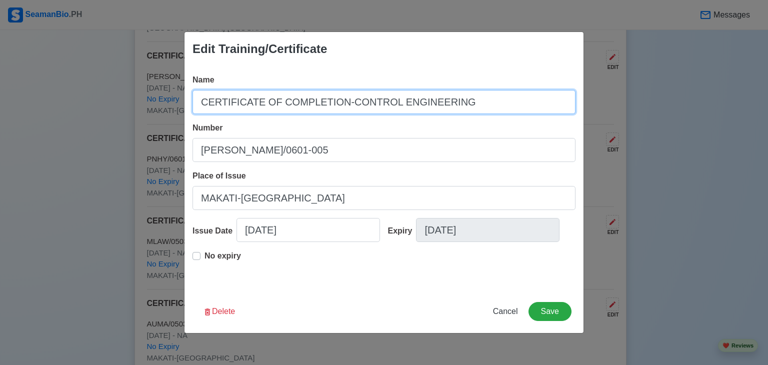
drag, startPoint x: 200, startPoint y: 102, endPoint x: 487, endPoint y: 118, distance: 286.9
click at [487, 118] on div "Name CERTIFICATE OF COMPLETION-CONTROL ENGINEERING Number [PERSON_NAME]/0601-00…" at bounding box center [384, 178] width 399 height 224
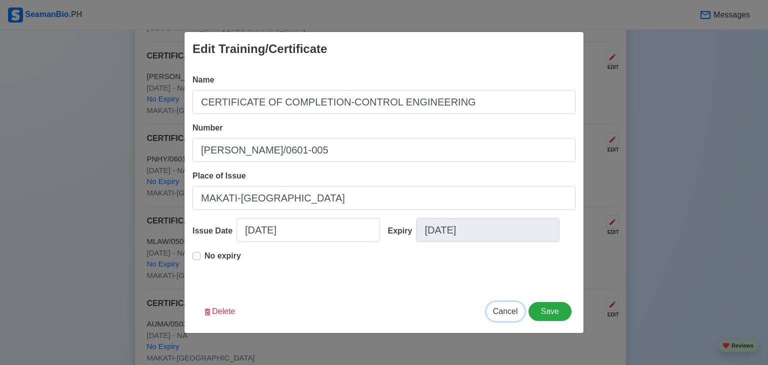
click at [506, 314] on span "Cancel" at bounding box center [505, 311] width 25 height 9
type input "[DATE]"
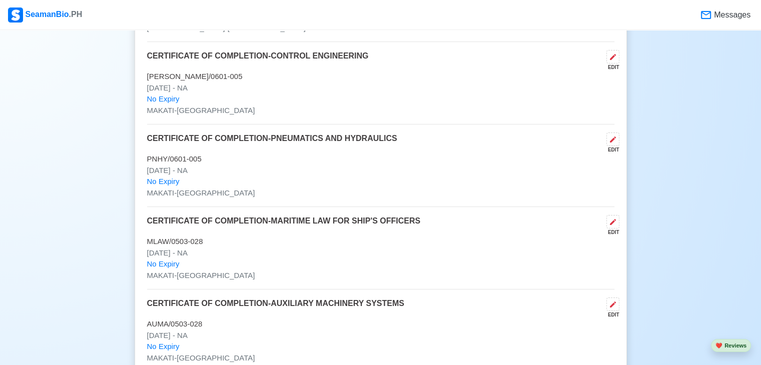
drag, startPoint x: 146, startPoint y: 66, endPoint x: 204, endPoint y: 81, distance: 59.9
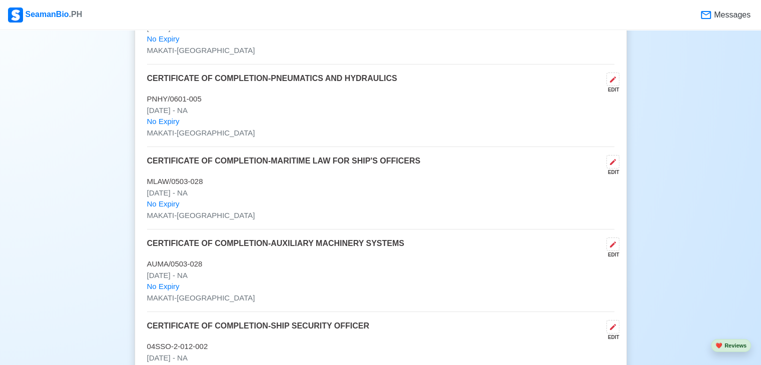
scroll to position [3783, 0]
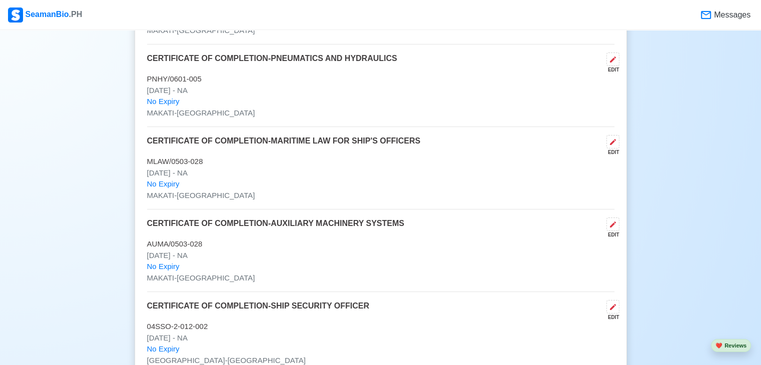
click at [184, 53] on p "CERTIFICATE OF COMPLETION-PNEUMATICS AND HYDRAULICS" at bounding box center [272, 63] width 250 height 21
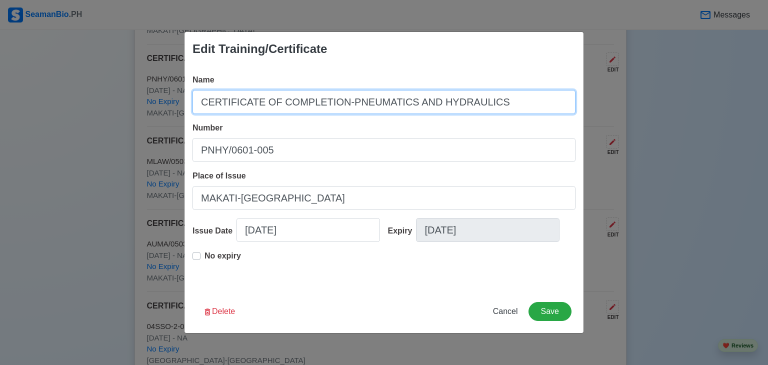
drag, startPoint x: 198, startPoint y: 103, endPoint x: 571, endPoint y: 106, distance: 373.0
click at [570, 105] on input "CERTIFICATE OF COMPLETION-PNEUMATICS AND HYDRAULICS" at bounding box center [384, 102] width 383 height 24
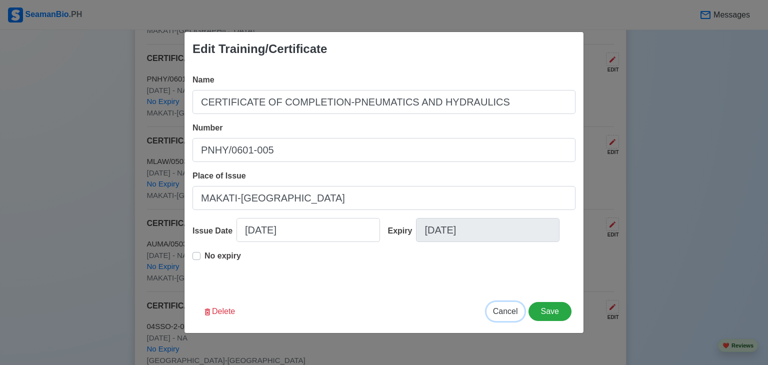
click at [502, 311] on span "Cancel" at bounding box center [505, 311] width 25 height 9
type input "[DATE]"
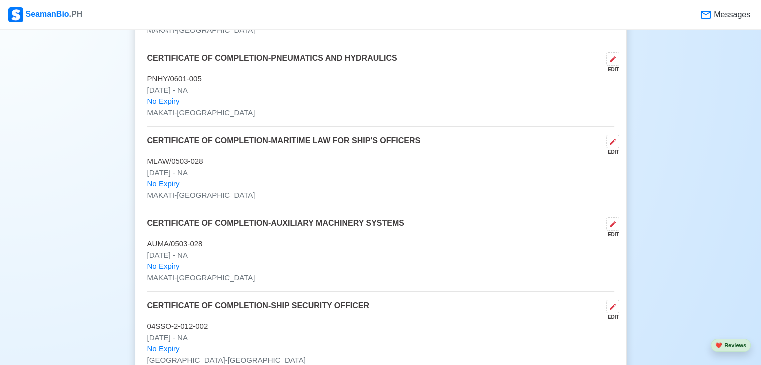
drag, startPoint x: 145, startPoint y: 70, endPoint x: 208, endPoint y: 86, distance: 64.4
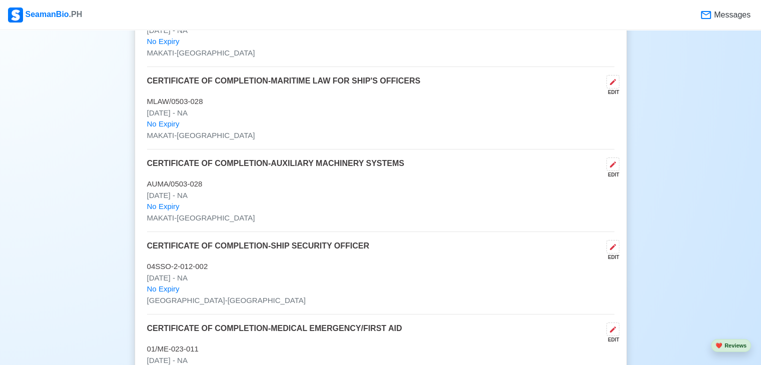
scroll to position [3863, 0]
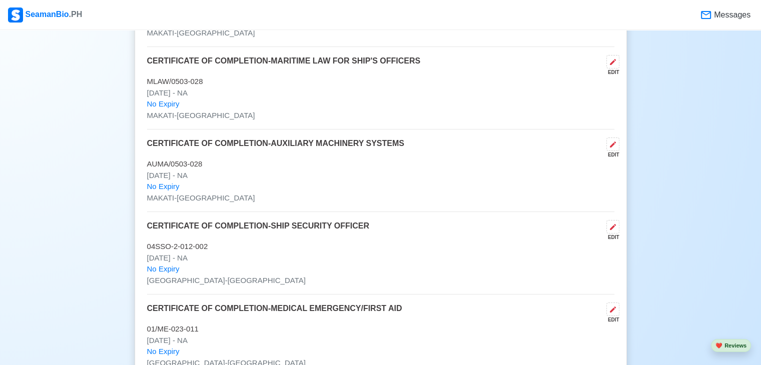
click at [190, 55] on p "CERTIFICATE OF COMPLETION-MARITIME LAW FOR SHIP'S OFFICERS" at bounding box center [284, 65] width 274 height 21
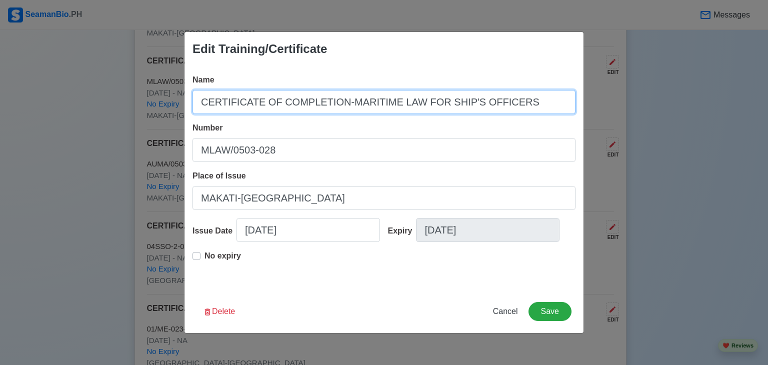
drag, startPoint x: 198, startPoint y: 103, endPoint x: 539, endPoint y: 117, distance: 341.3
click at [539, 117] on div "Name CERTIFICATE OF COMPLETION-MARITIME LAW FOR SHIP'S OFFICERS Number MLAW/050…" at bounding box center [384, 178] width 399 height 224
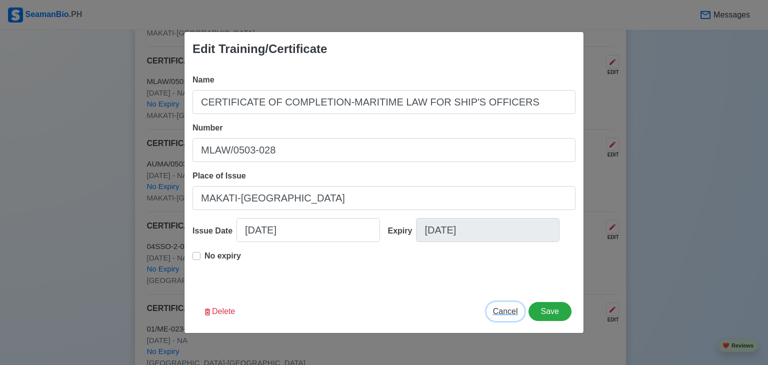
click at [515, 313] on span "Cancel" at bounding box center [505, 311] width 25 height 9
type input "[DATE]"
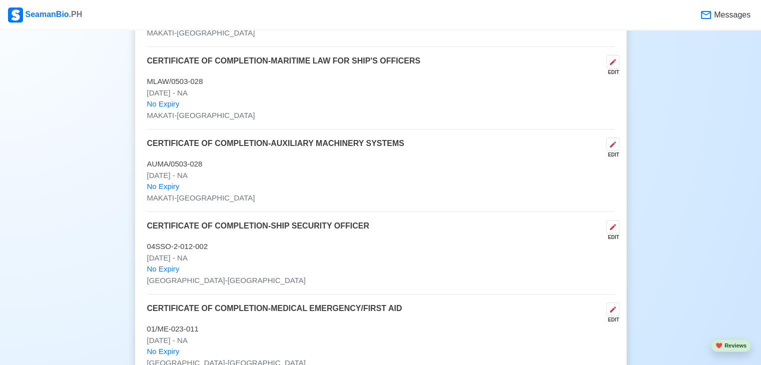
drag, startPoint x: 146, startPoint y: 72, endPoint x: 204, endPoint y: 89, distance: 60.8
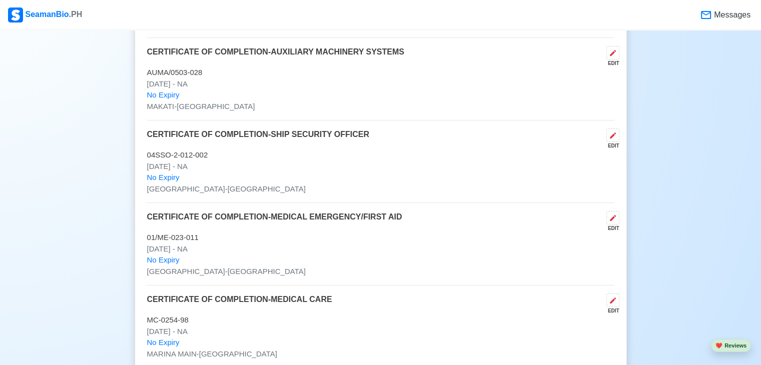
scroll to position [3963, 0]
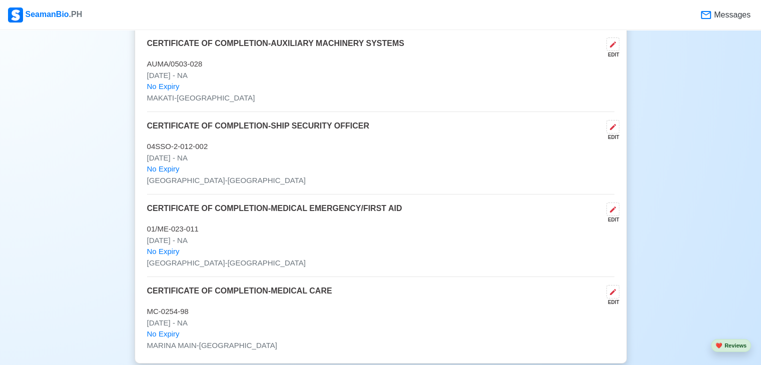
click at [273, 38] on p "CERTIFICATE OF COMPLETION-AUXILIARY MACHINERY SYSTEMS" at bounding box center [275, 48] width 257 height 21
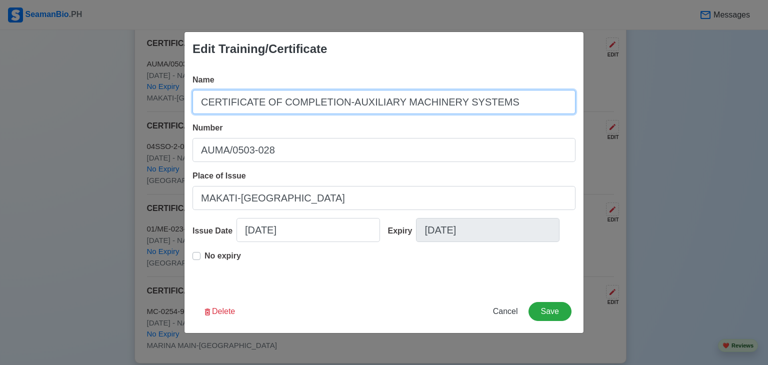
drag, startPoint x: 213, startPoint y: 103, endPoint x: 538, endPoint y: 118, distance: 324.9
click at [542, 109] on input "CERTIFICATE OF COMPLETION-AUXILIARY MACHINERY SYSTEMS" at bounding box center [384, 102] width 383 height 24
drag, startPoint x: 199, startPoint y: 105, endPoint x: 563, endPoint y: 109, distance: 364.1
click at [563, 109] on input "CERTIFICATE OF COMPLETION-AUXILIARY MACHINERY SYSTEMS" at bounding box center [384, 102] width 383 height 24
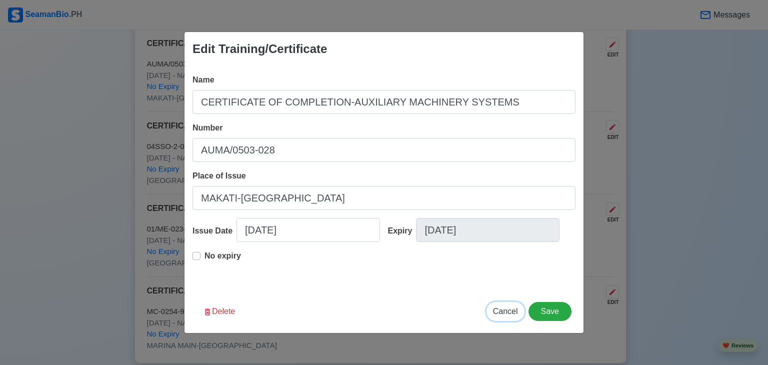
click at [510, 313] on span "Cancel" at bounding box center [505, 311] width 25 height 9
type input "[DATE]"
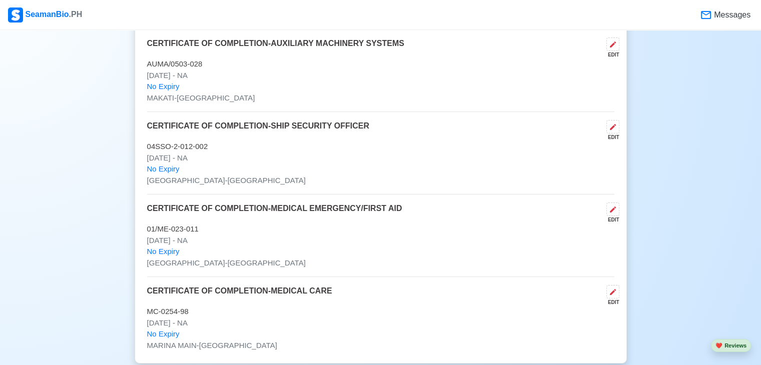
drag, startPoint x: 144, startPoint y: 56, endPoint x: 207, endPoint y: 67, distance: 64.0
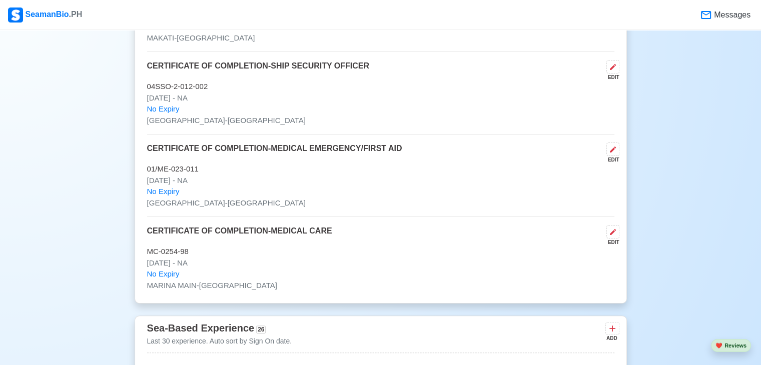
scroll to position [4043, 0]
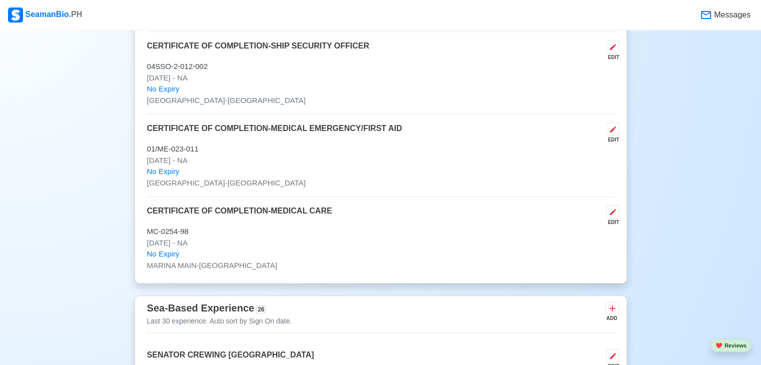
click at [158, 40] on p "CERTIFICATE OF COMPLETION-SHIP SECURITY OFFICER" at bounding box center [258, 50] width 222 height 21
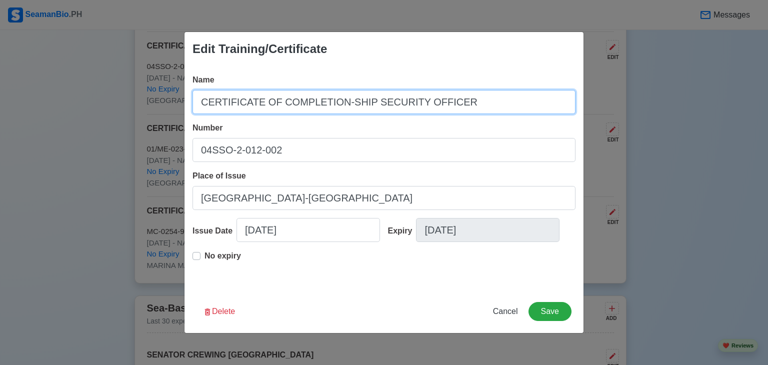
drag, startPoint x: 200, startPoint y: 103, endPoint x: 510, endPoint y: 108, distance: 310.1
click at [510, 108] on input "CERTIFICATE OF COMPLETION-SHIP SECURITY OFFICER" at bounding box center [384, 102] width 383 height 24
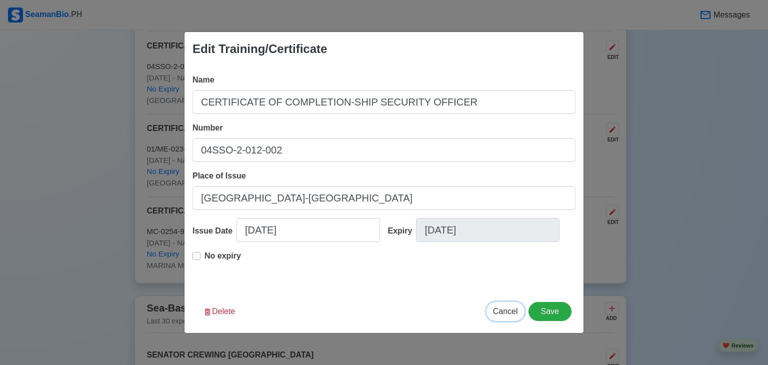
click at [503, 311] on span "Cancel" at bounding box center [505, 311] width 25 height 9
type input "[DATE]"
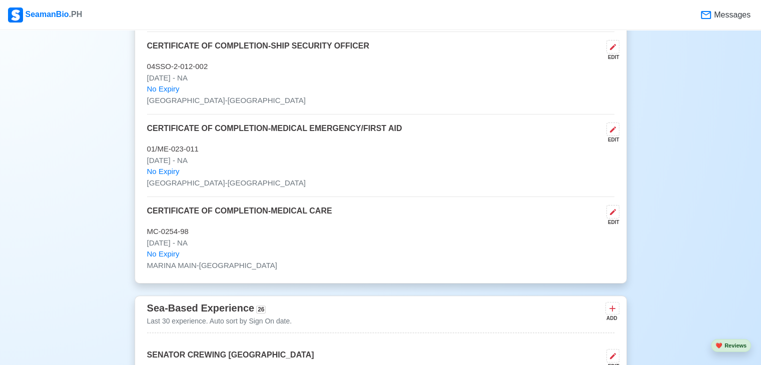
drag, startPoint x: 147, startPoint y: 58, endPoint x: 211, endPoint y: 69, distance: 65.5
click at [211, 69] on div "CERTIFICATE OF COMPLETION-SHIP SECURITY OFFICER EDIT 04SSO-2-012-002 [DATE] - N…" at bounding box center [380, 77] width 467 height 75
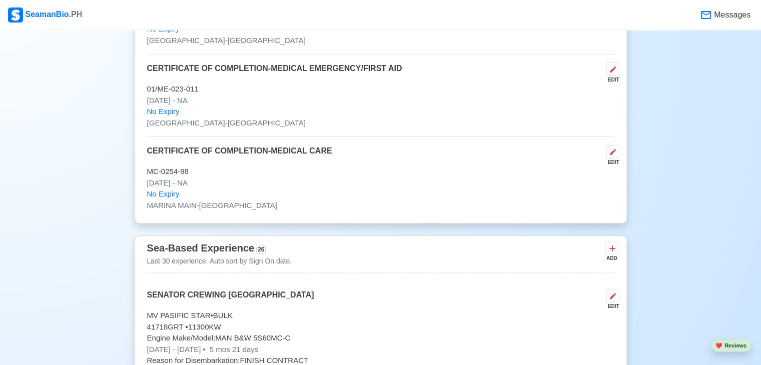
scroll to position [4123, 0]
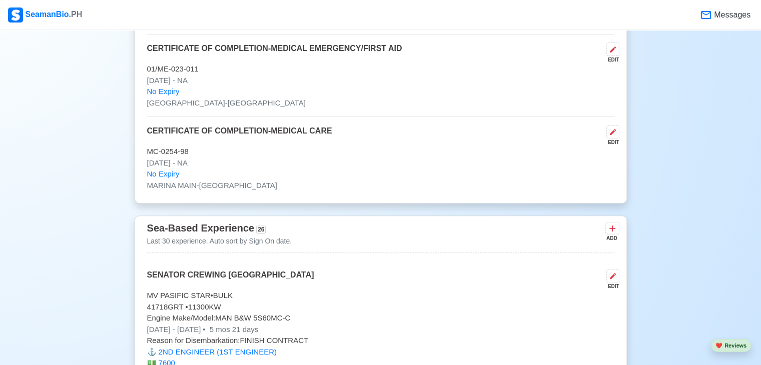
click at [190, 43] on p "CERTIFICATE OF COMPLETION-MEDICAL EMERGENCY/FIRST AID" at bounding box center [274, 53] width 255 height 21
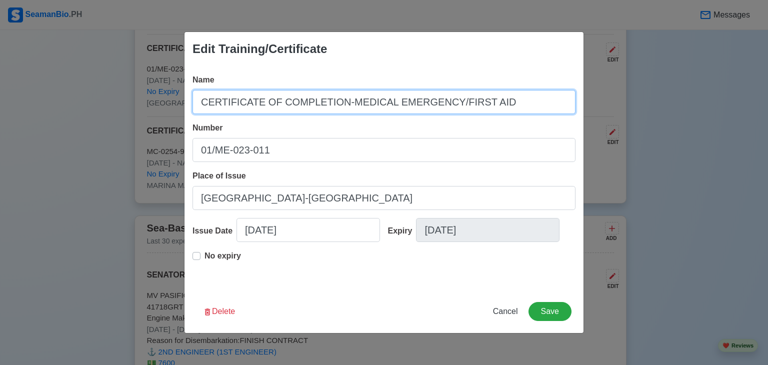
drag, startPoint x: 202, startPoint y: 101, endPoint x: 513, endPoint y: 115, distance: 311.8
click at [513, 115] on div "Name CERTIFICATE OF COMPLETION-MEDICAL EMERGENCY/FIRST AID Number 01/ME-023-011…" at bounding box center [384, 178] width 399 height 224
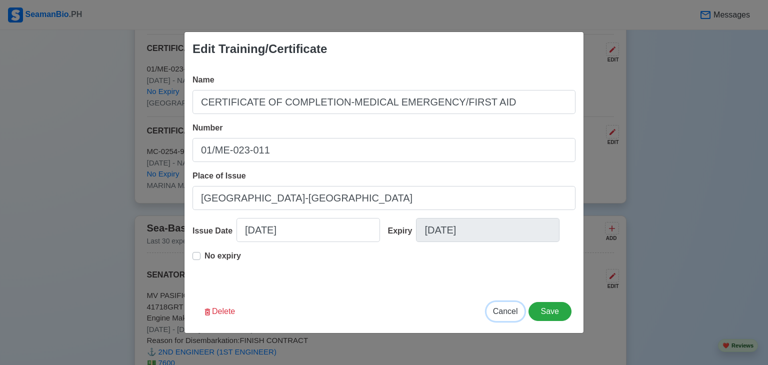
click at [503, 313] on span "Cancel" at bounding box center [505, 311] width 25 height 9
type input "[DATE]"
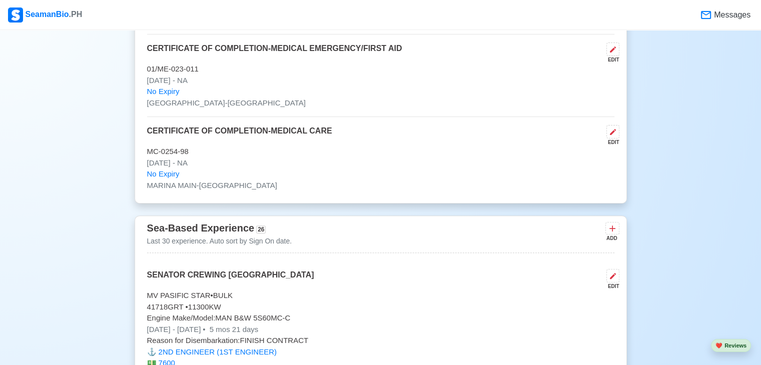
drag, startPoint x: 146, startPoint y: 61, endPoint x: 206, endPoint y: 72, distance: 61.0
click at [206, 72] on div "CERTIFICATE OF COMPLETION-MEDICAL EMERGENCY/FIRST AID EDIT 01/ME-023-011 [DATE]…" at bounding box center [380, 80] width 467 height 75
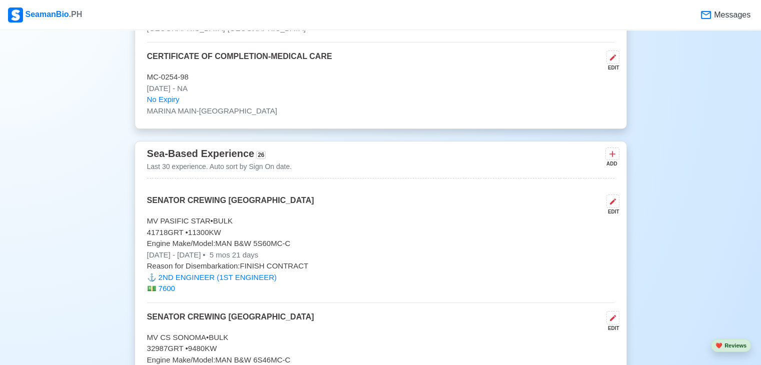
scroll to position [4203, 0]
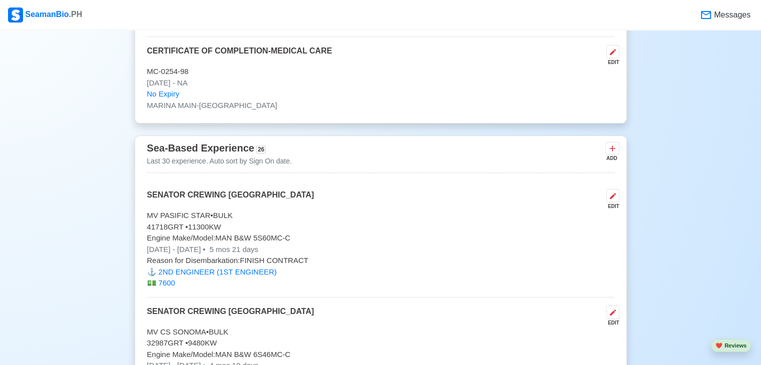
click at [158, 45] on p "CERTIFICATE OF COMPLETION-MEDICAL CARE" at bounding box center [239, 55] width 185 height 21
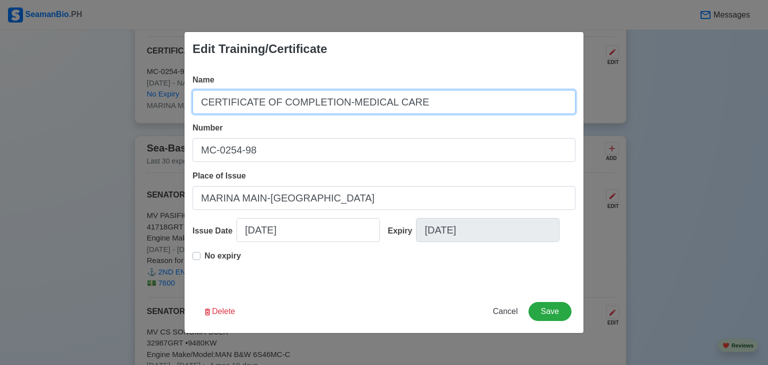
drag, startPoint x: 221, startPoint y: 104, endPoint x: 481, endPoint y: 108, distance: 260.1
click at [481, 108] on input "CERTIFICATE OF COMPLETION-MEDICAL CARE" at bounding box center [384, 102] width 383 height 24
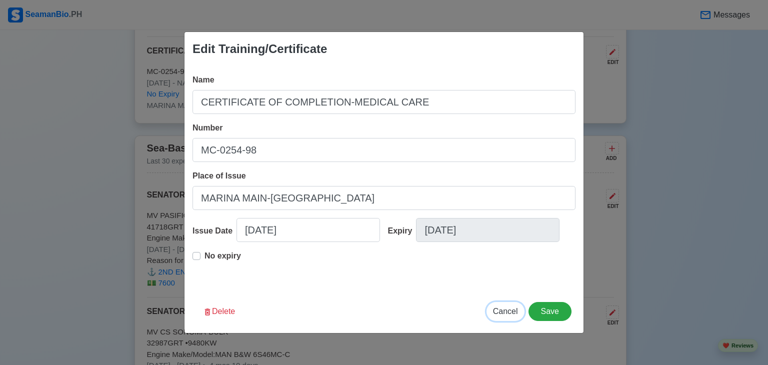
click at [512, 310] on span "Cancel" at bounding box center [505, 311] width 25 height 9
type input "[DATE]"
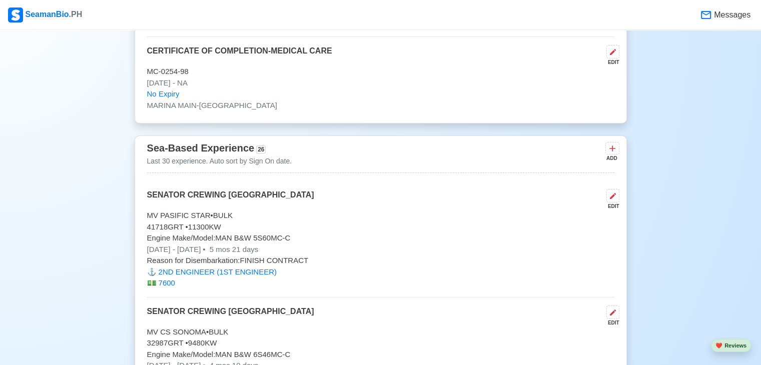
drag, startPoint x: 146, startPoint y: 60, endPoint x: 205, endPoint y: 71, distance: 59.4
